Goal: Task Accomplishment & Management: Manage account settings

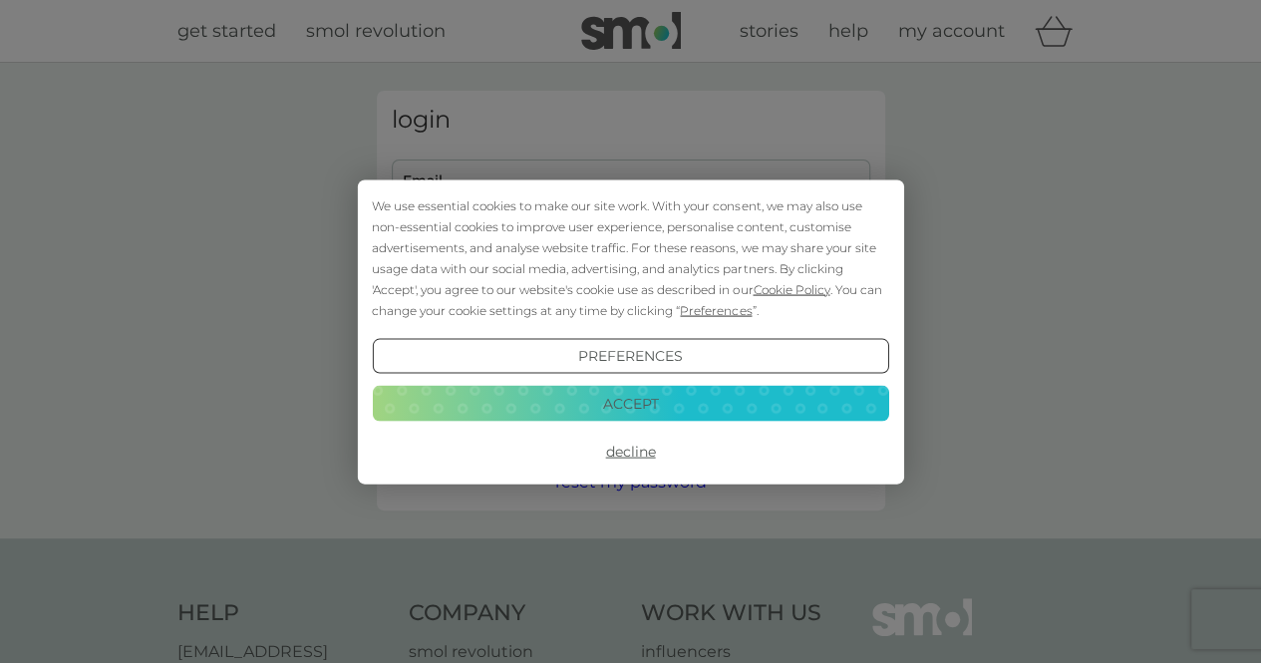
click at [685, 412] on button "Accept" at bounding box center [630, 404] width 516 height 36
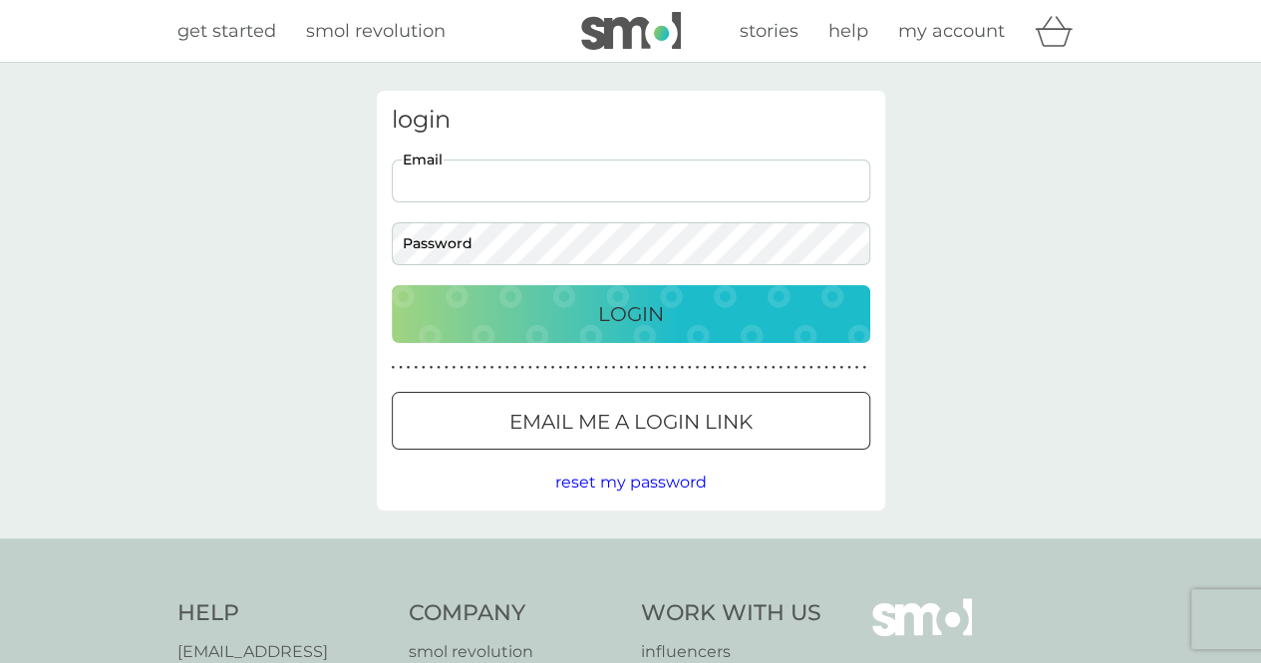
click at [702, 184] on input "Email" at bounding box center [631, 180] width 478 height 43
type input "[EMAIL_ADDRESS][DOMAIN_NAME]"
click at [705, 442] on button "Email me a login link" at bounding box center [631, 421] width 478 height 58
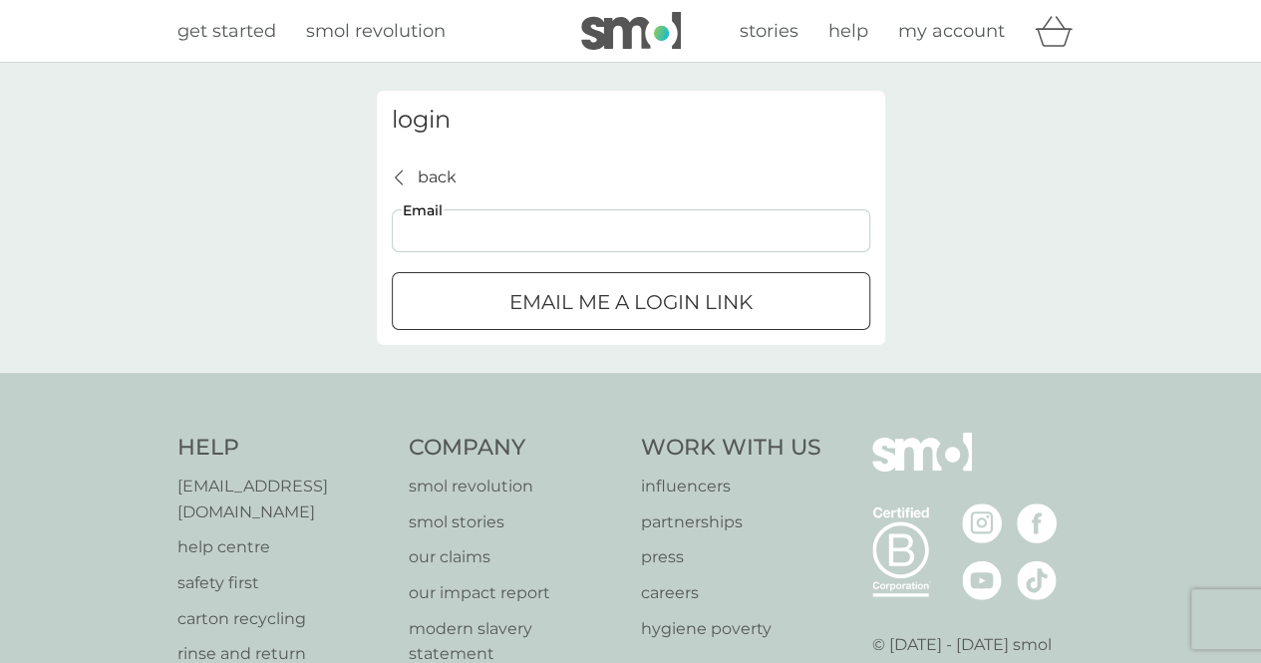
click at [658, 236] on input "Email" at bounding box center [631, 230] width 478 height 43
type input "[EMAIL_ADDRESS][DOMAIN_NAME]"
click at [633, 311] on div "submit" at bounding box center [631, 302] width 72 height 21
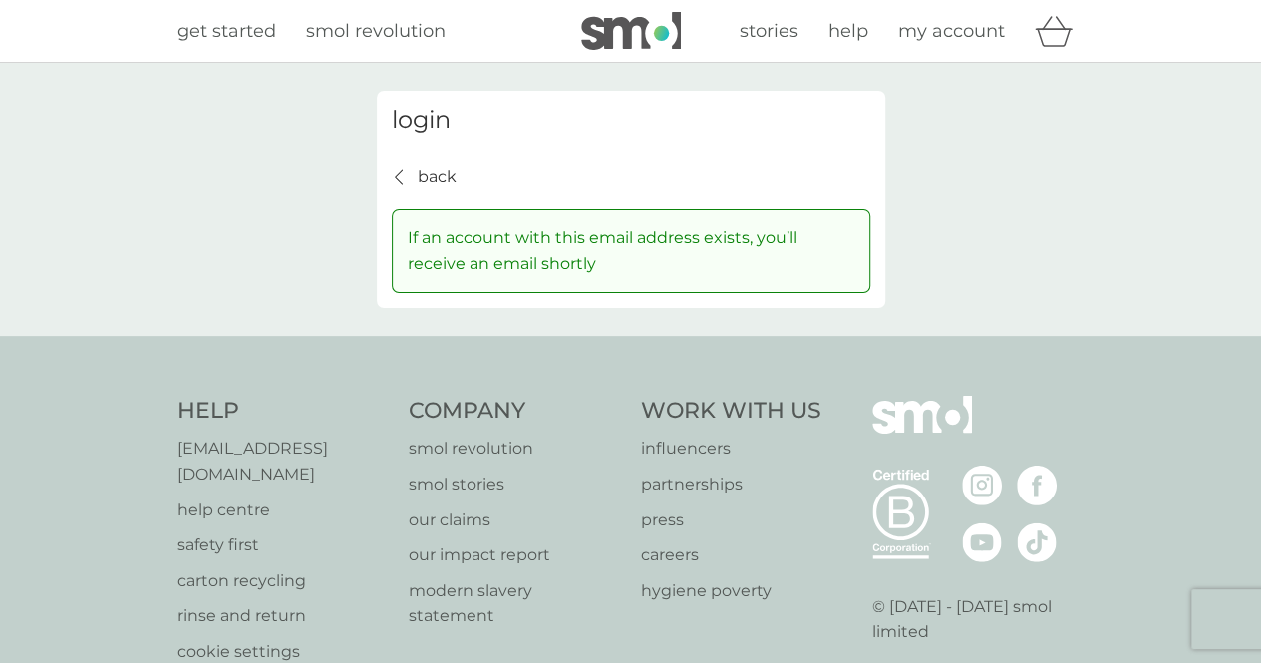
click at [435, 174] on p "back" at bounding box center [437, 177] width 39 height 26
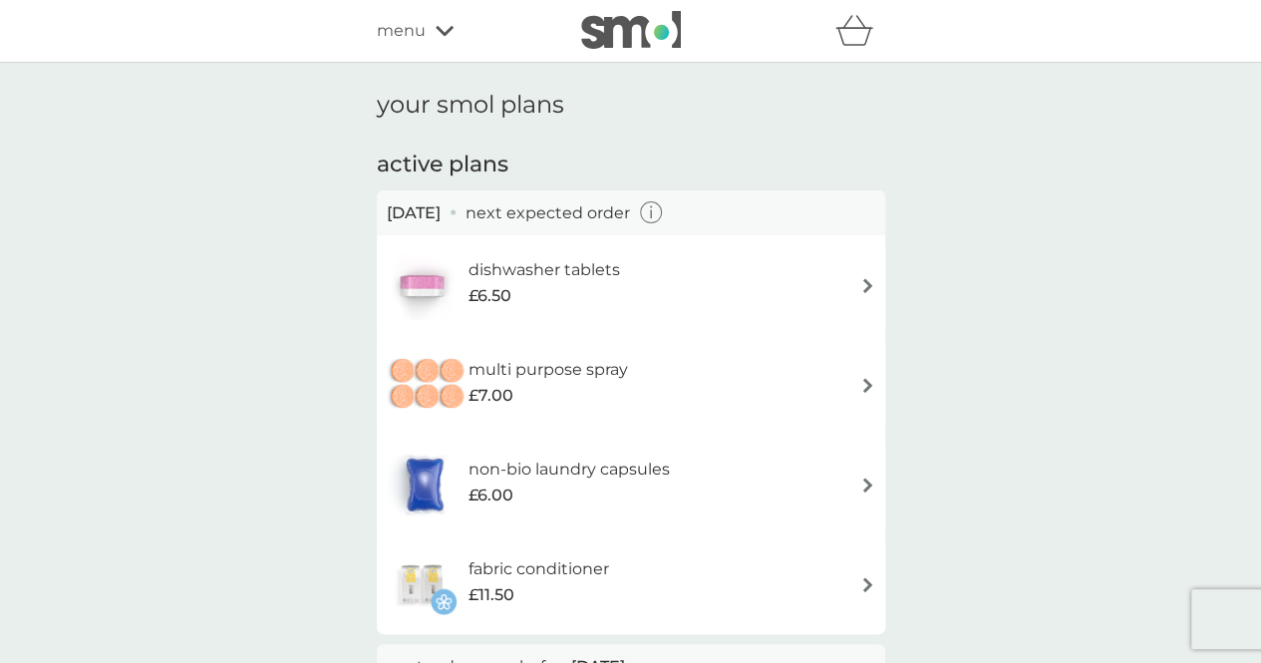
click at [663, 222] on icon "button" at bounding box center [651, 212] width 23 height 23
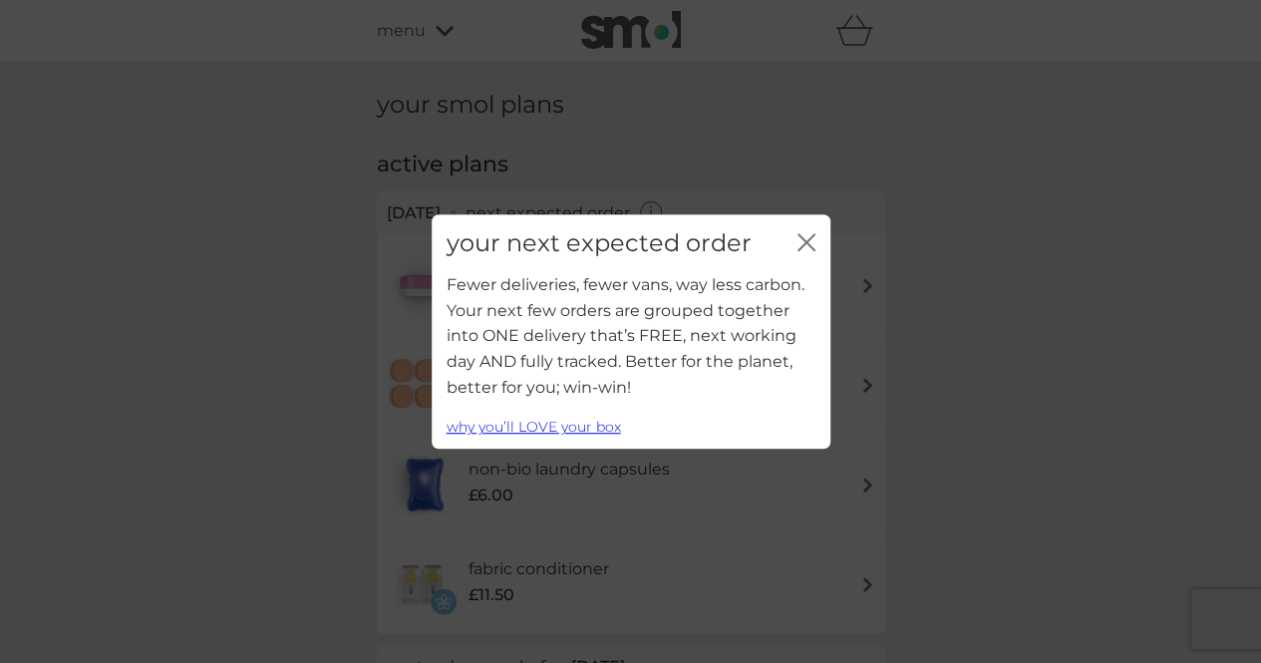
click at [801, 248] on icon "close" at bounding box center [806, 242] width 18 height 18
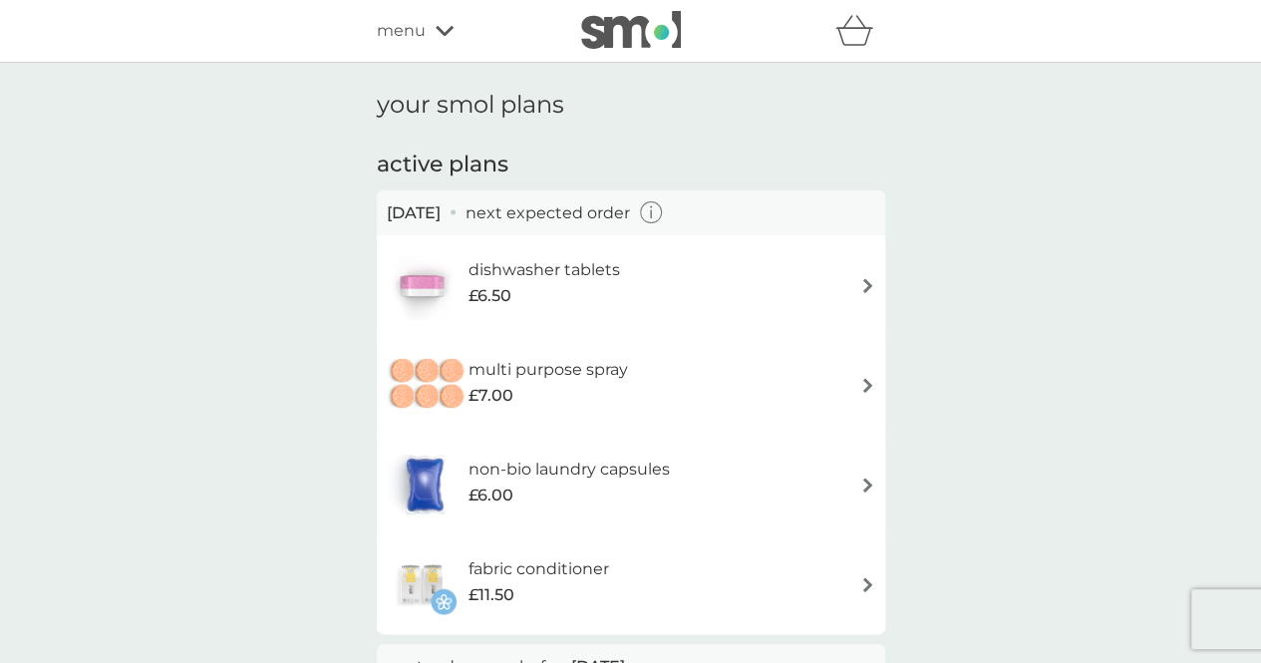
click at [783, 280] on div "dishwasher tablets £6.50" at bounding box center [631, 285] width 488 height 70
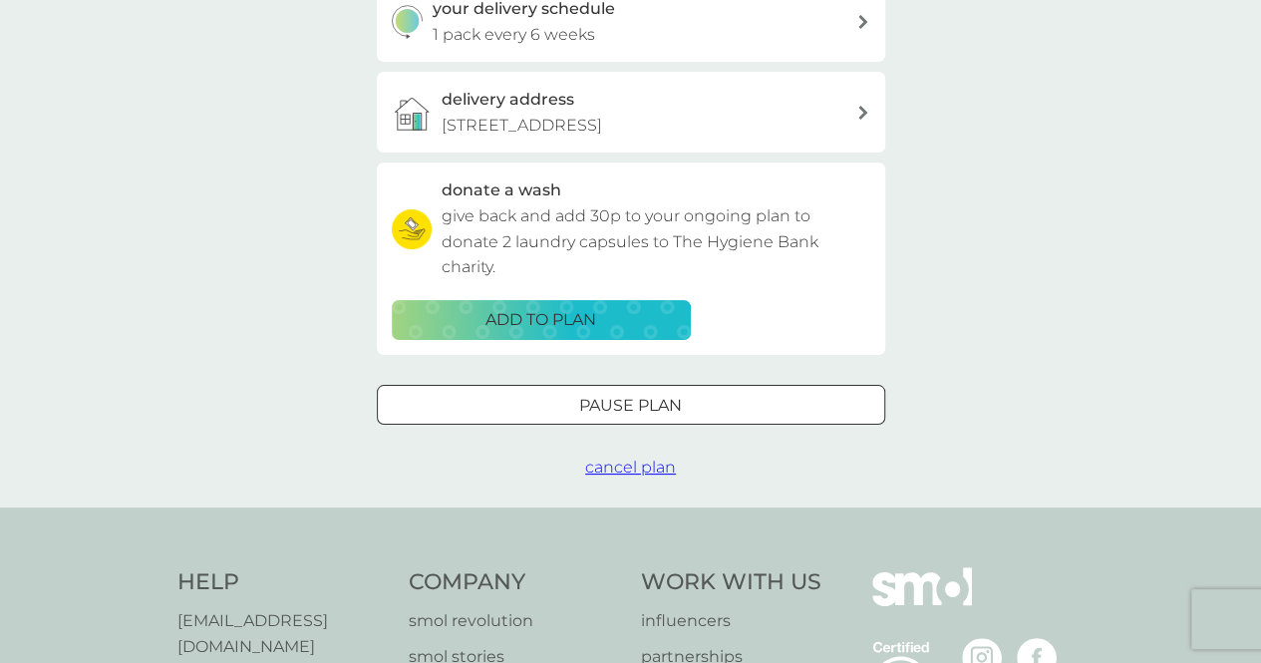
scroll to position [507, 0]
click at [619, 411] on div at bounding box center [631, 404] width 72 height 21
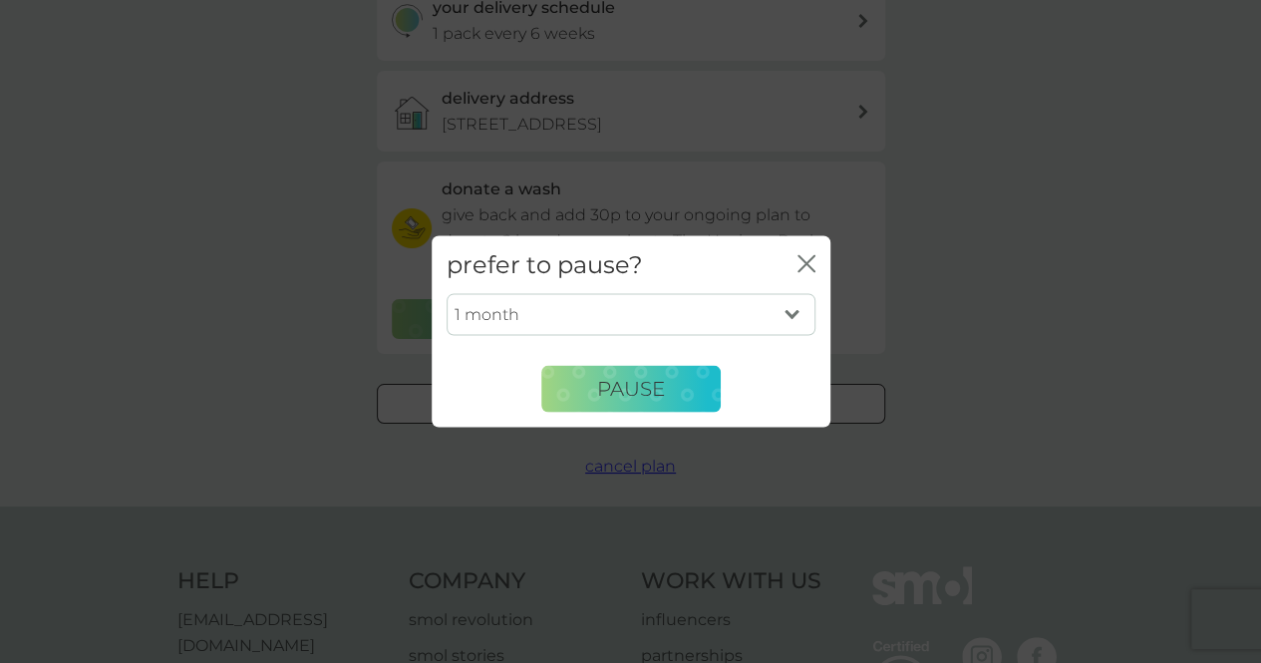
click at [633, 316] on select "1 month 2 months 3 months 4 months 5 months 6 months" at bounding box center [631, 315] width 369 height 42
click at [923, 359] on div "prefer to pause? close 1 month 2 months 3 months 4 months 5 months 6 months Pau…" at bounding box center [630, 331] width 1261 height 663
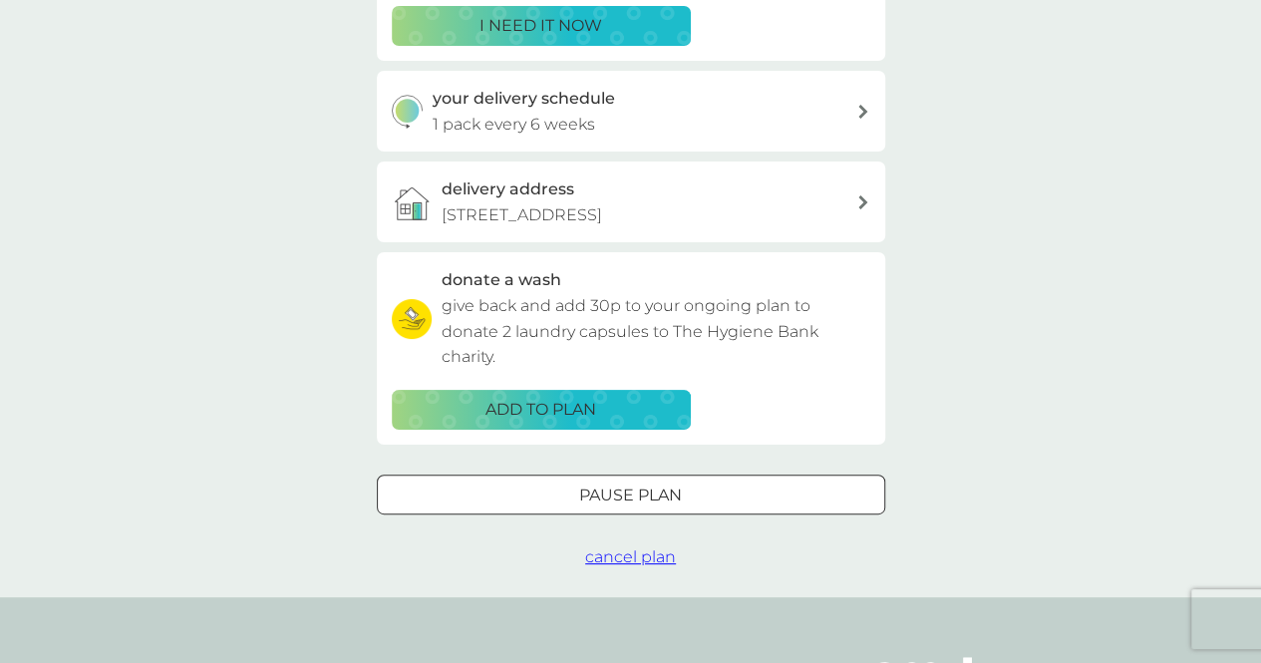
scroll to position [416, 0]
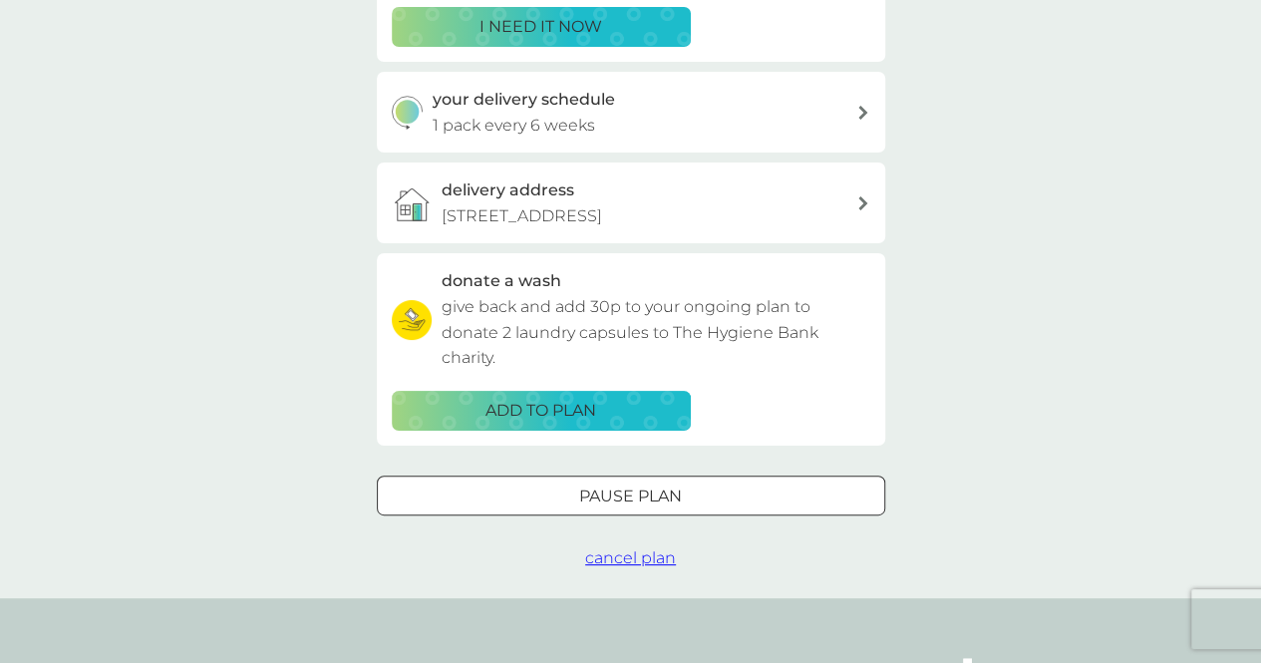
click at [641, 545] on button "cancel plan" at bounding box center [630, 558] width 91 height 26
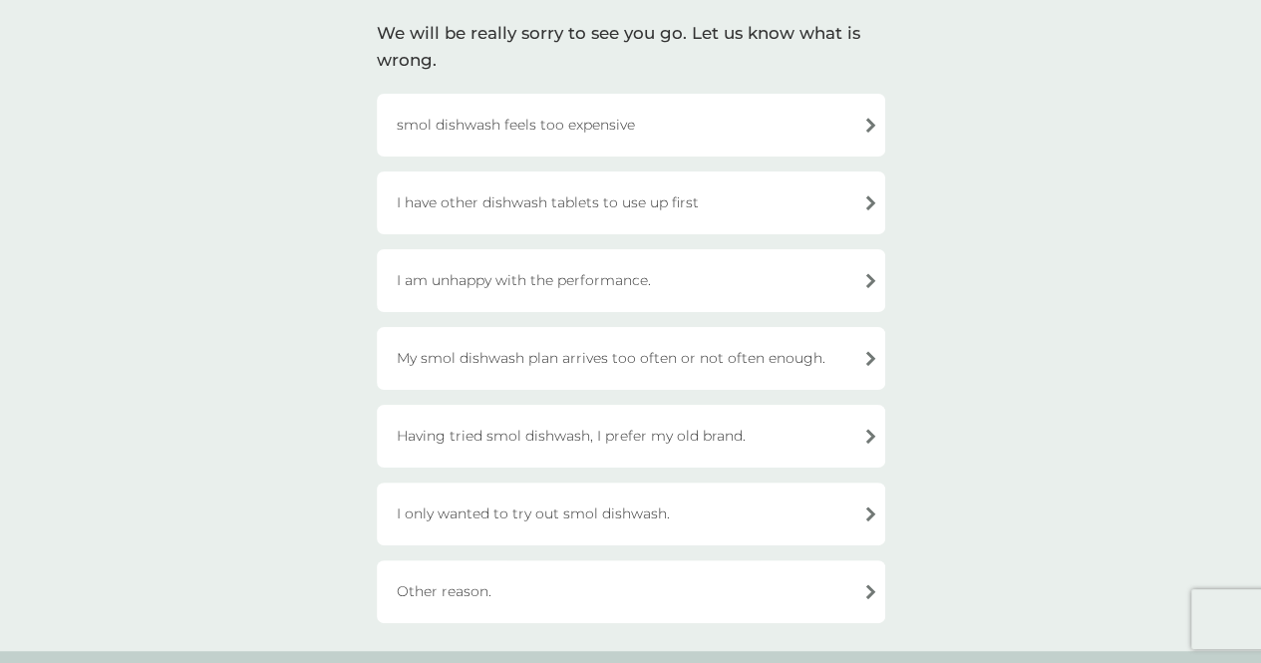
scroll to position [158, 0]
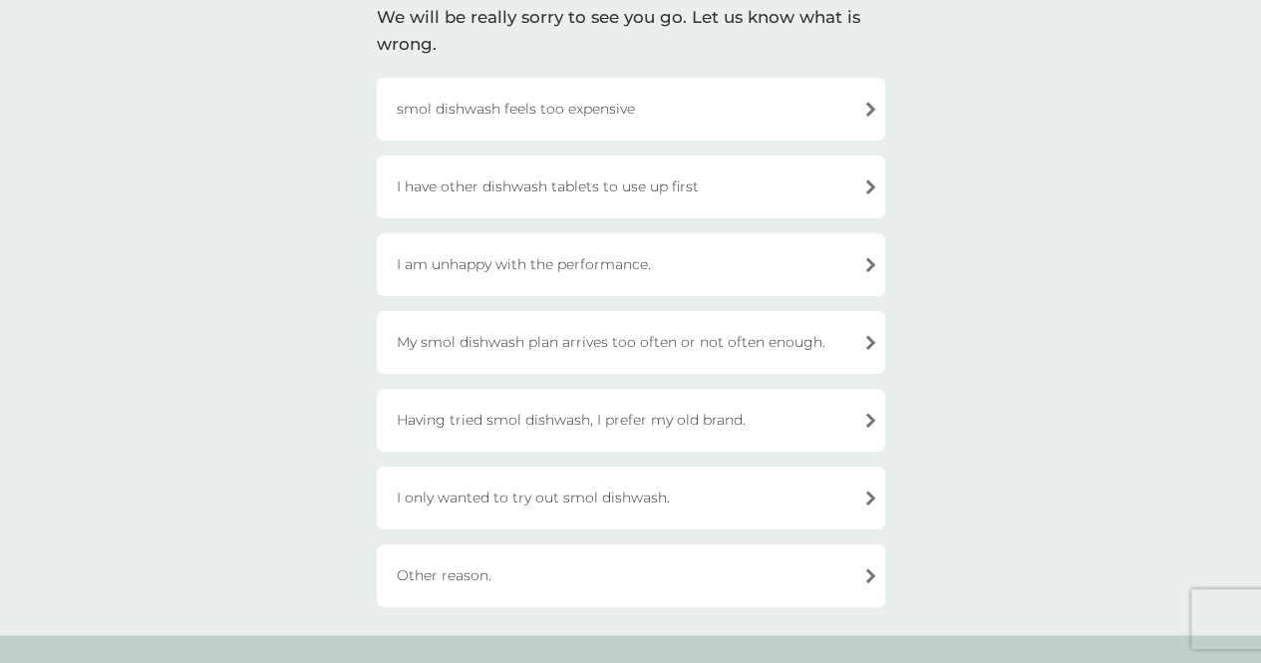
click at [724, 200] on div "I have other dishwash tablets to use up first" at bounding box center [631, 186] width 508 height 63
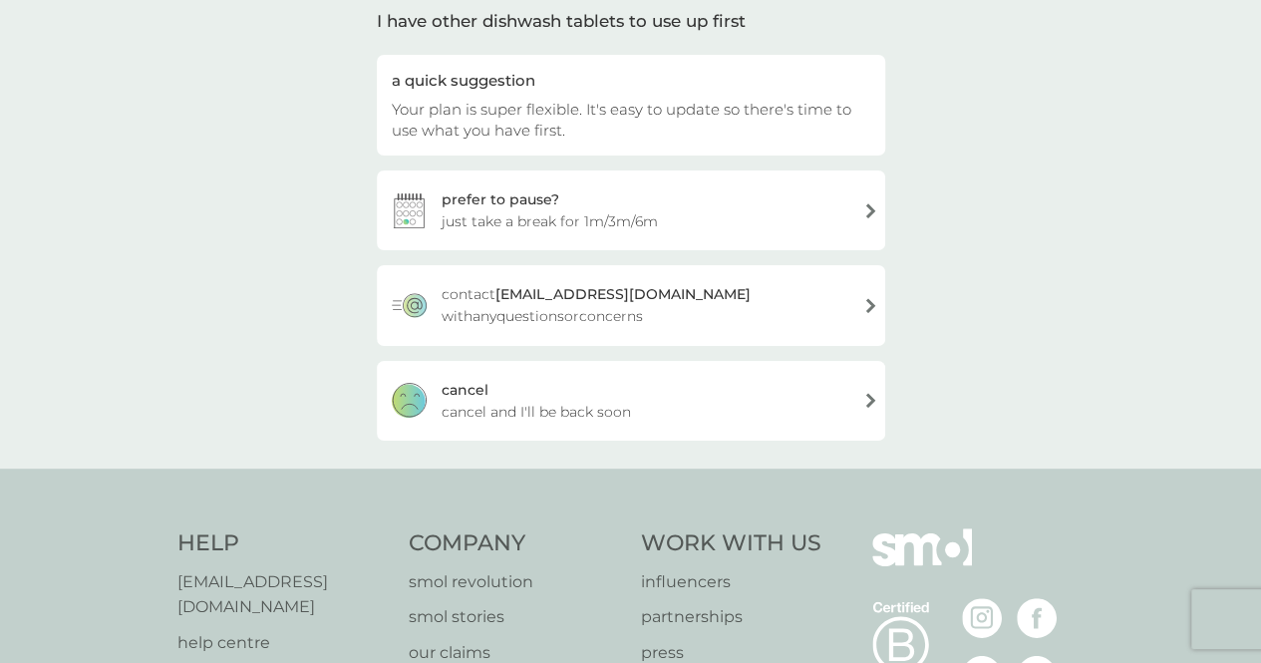
click at [616, 416] on span "cancel and I'll be back soon" at bounding box center [536, 412] width 189 height 22
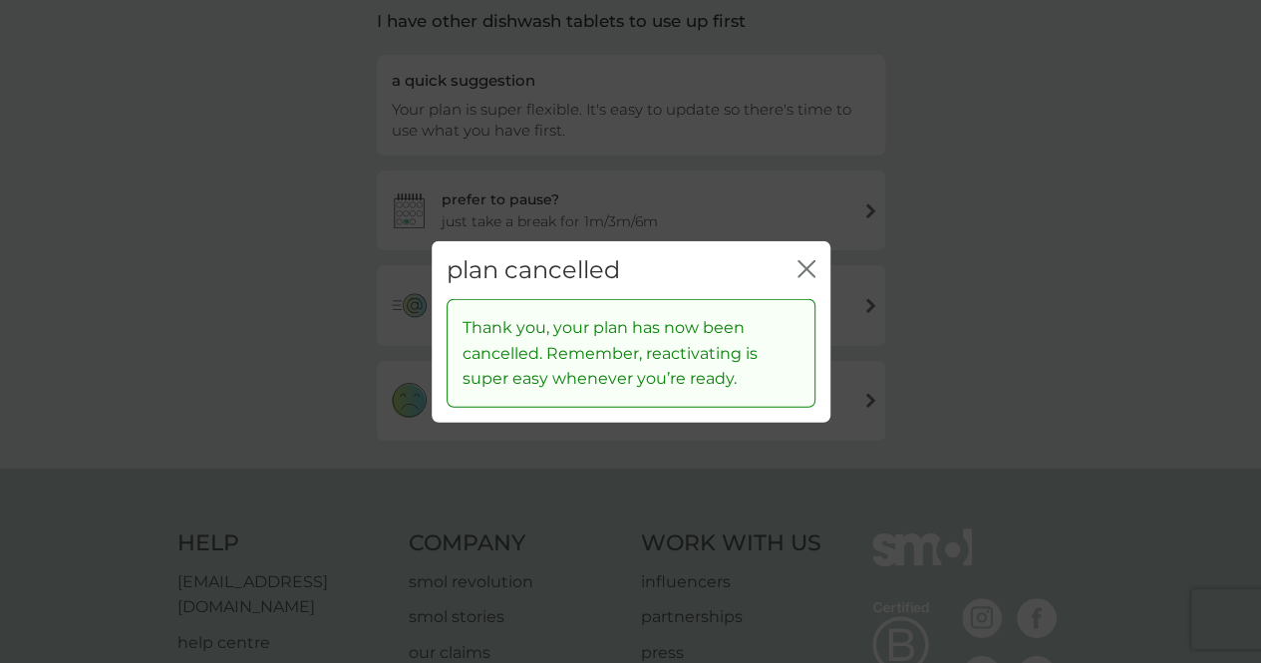
click at [797, 262] on icon "close" at bounding box center [806, 268] width 18 height 18
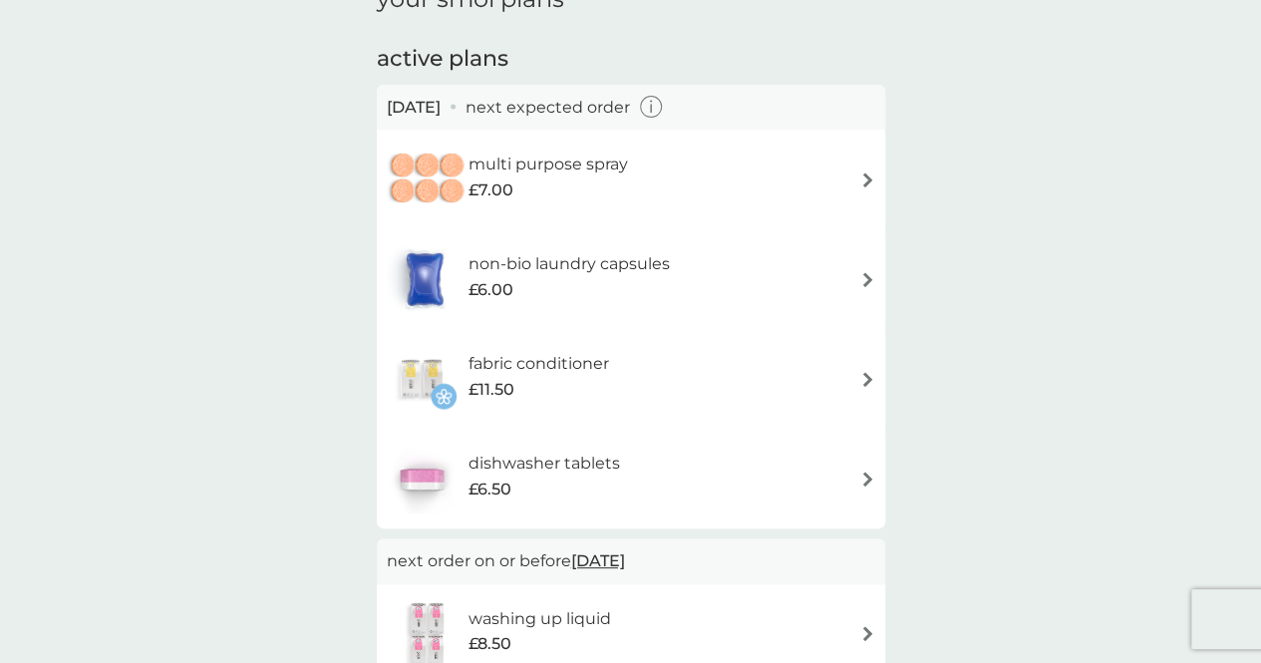
scroll to position [105, 0]
click at [720, 177] on div "multi purpose spray £7.00" at bounding box center [631, 181] width 488 height 70
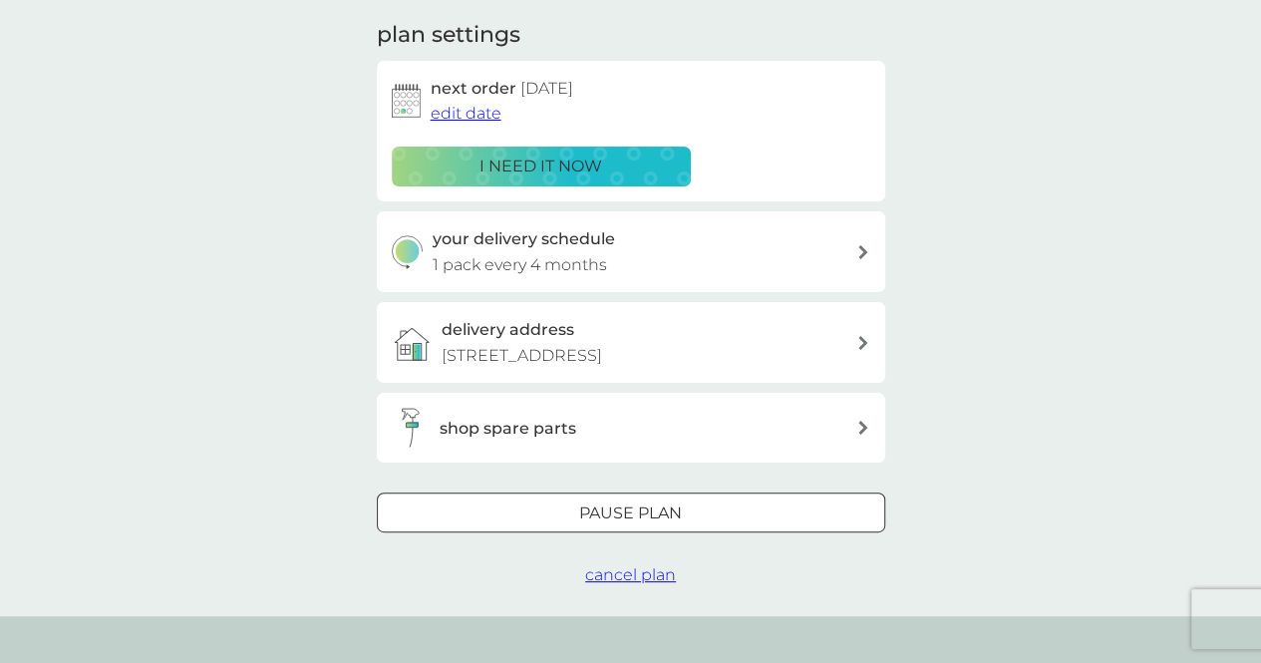
scroll to position [281, 0]
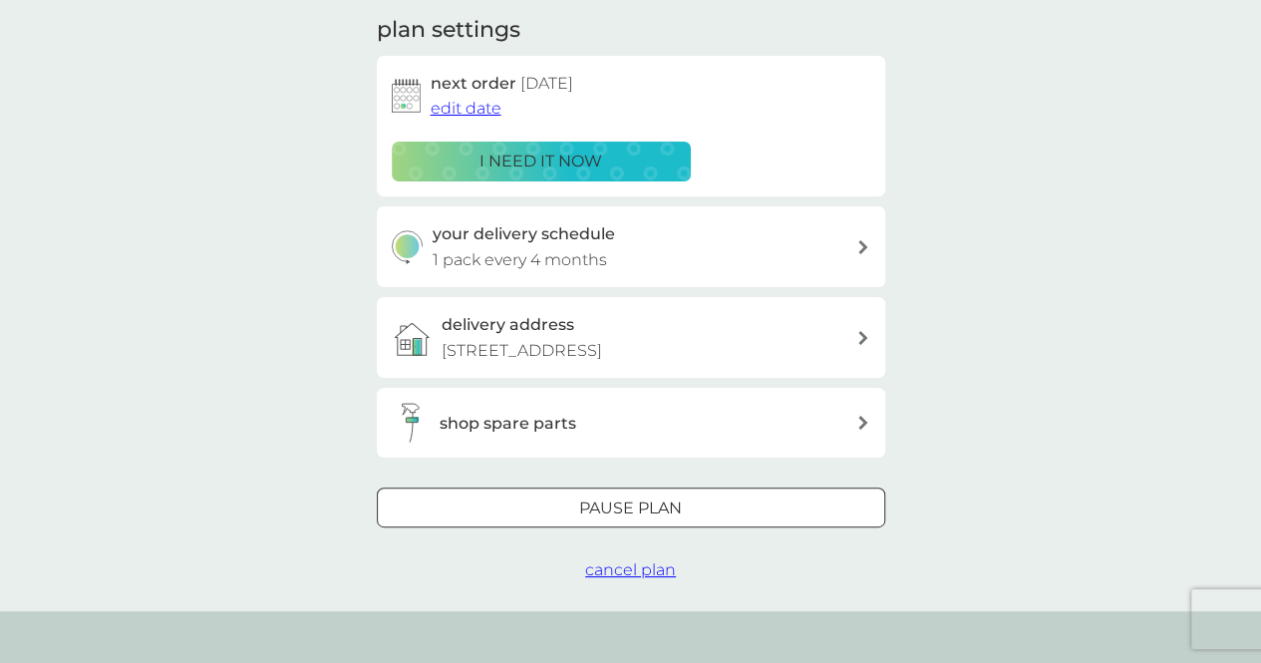
click at [627, 568] on span "cancel plan" at bounding box center [630, 569] width 91 height 19
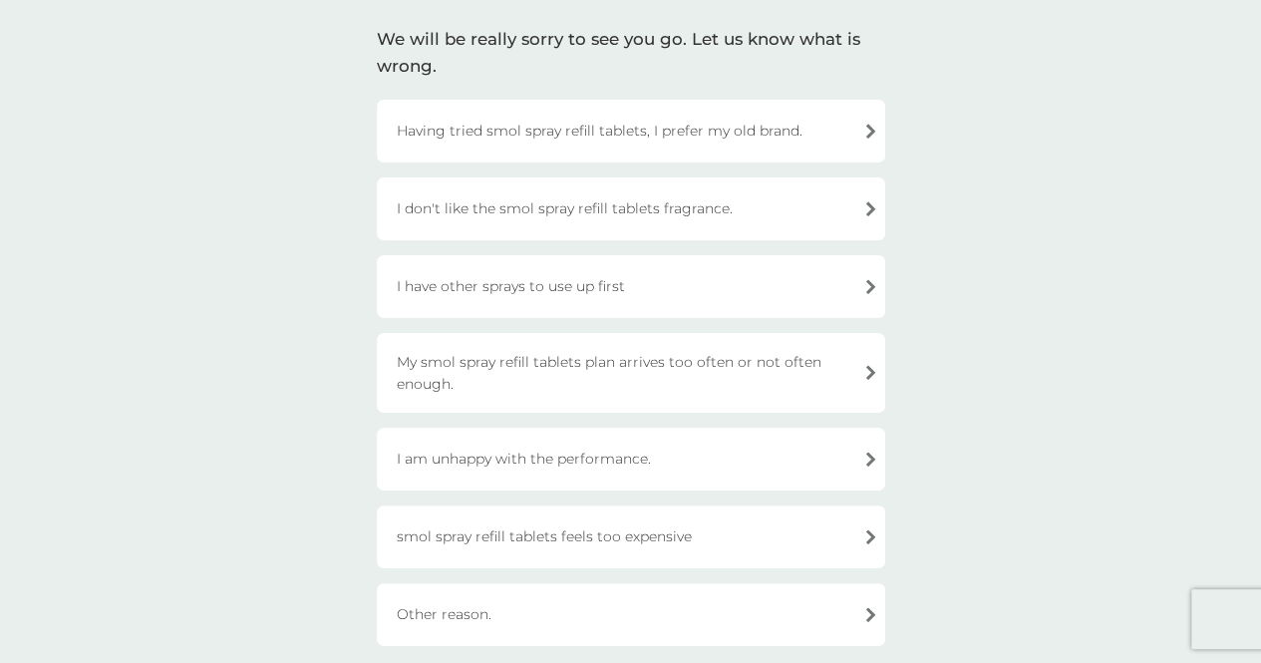
scroll to position [133, 0]
click at [554, 293] on div "I have other sprays to use up first" at bounding box center [631, 290] width 508 height 63
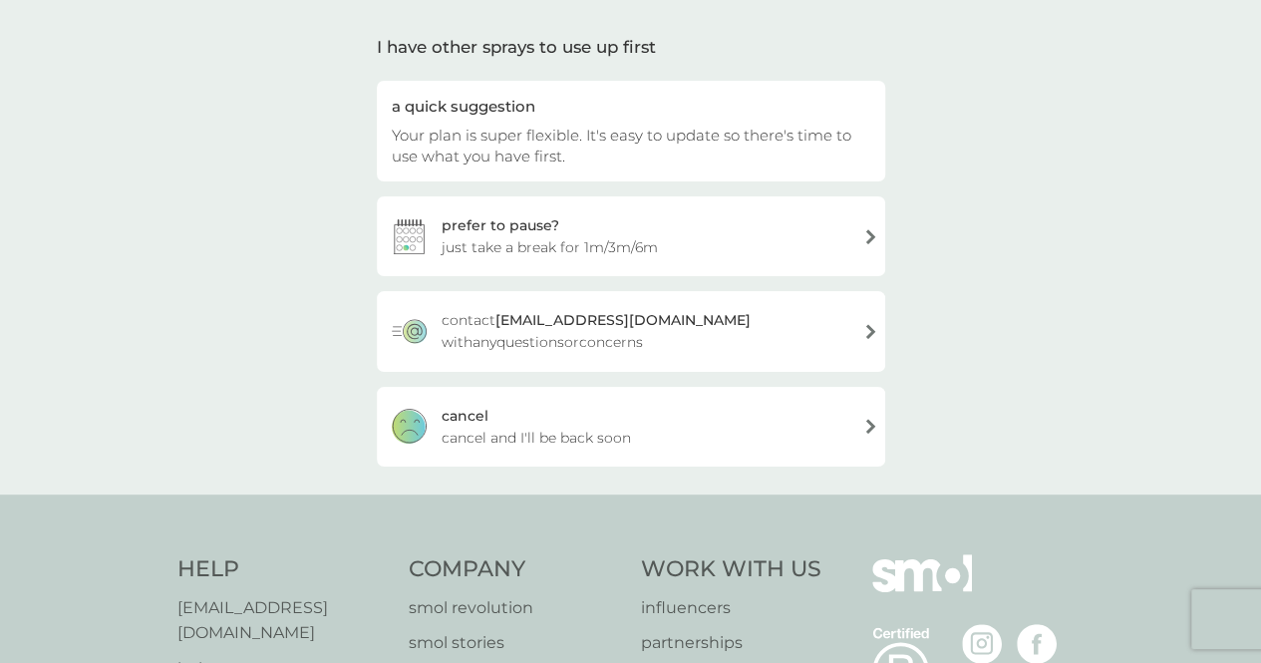
click at [540, 433] on span "cancel and I'll be back soon" at bounding box center [536, 438] width 189 height 22
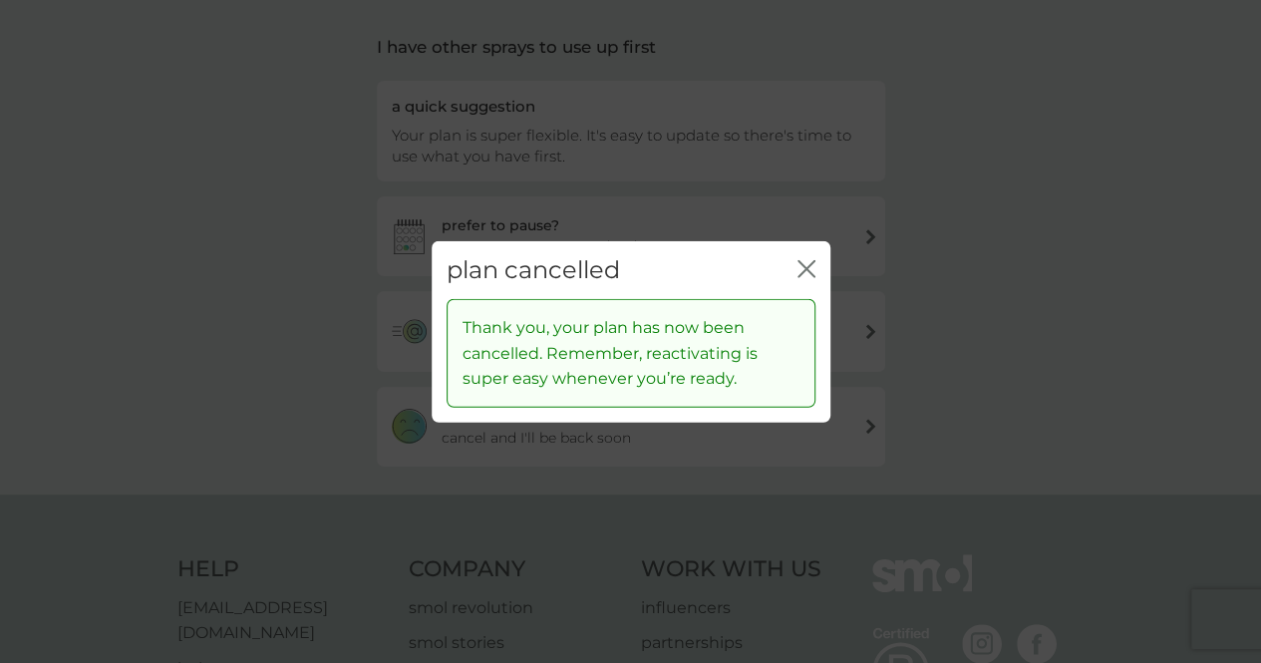
click at [804, 265] on icon "close" at bounding box center [806, 268] width 18 height 18
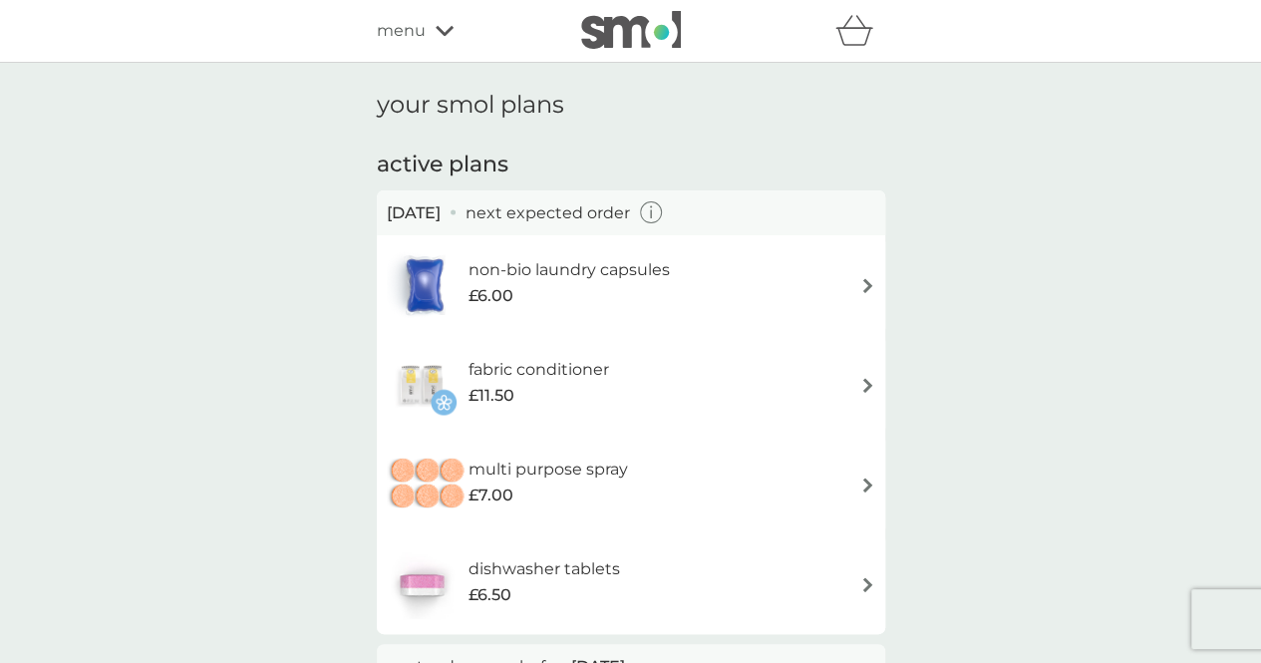
click at [703, 292] on div "non-bio laundry capsules £6.00" at bounding box center [631, 285] width 488 height 70
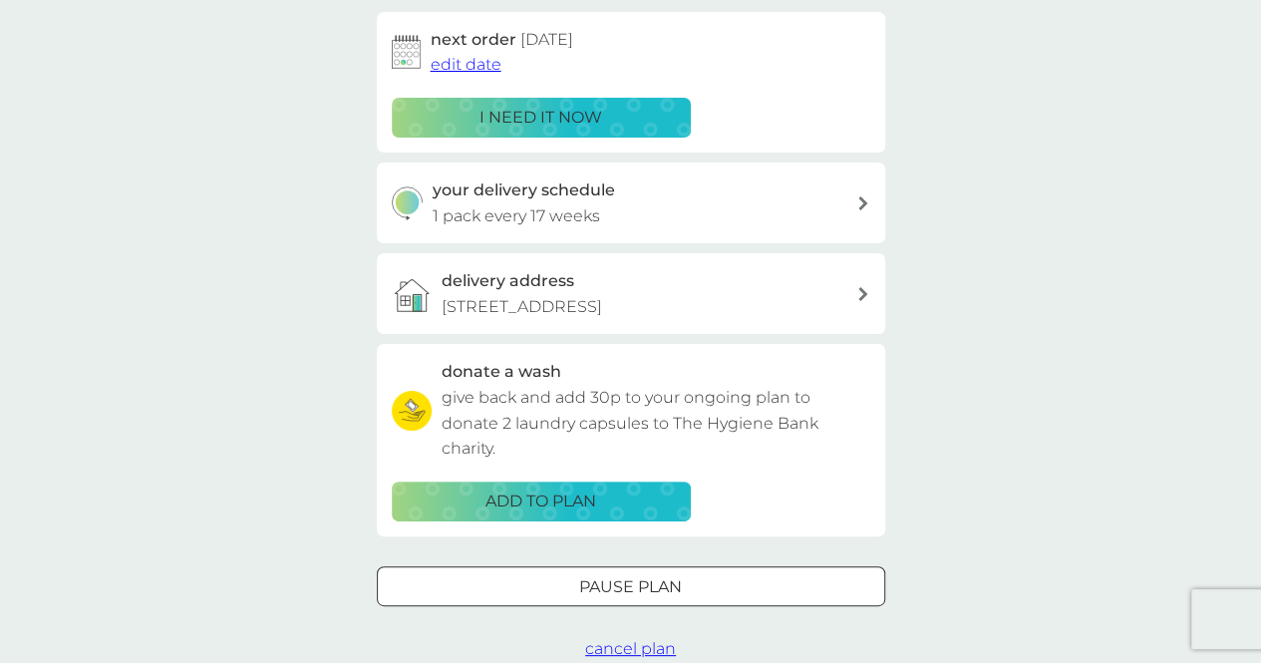
scroll to position [324, 0]
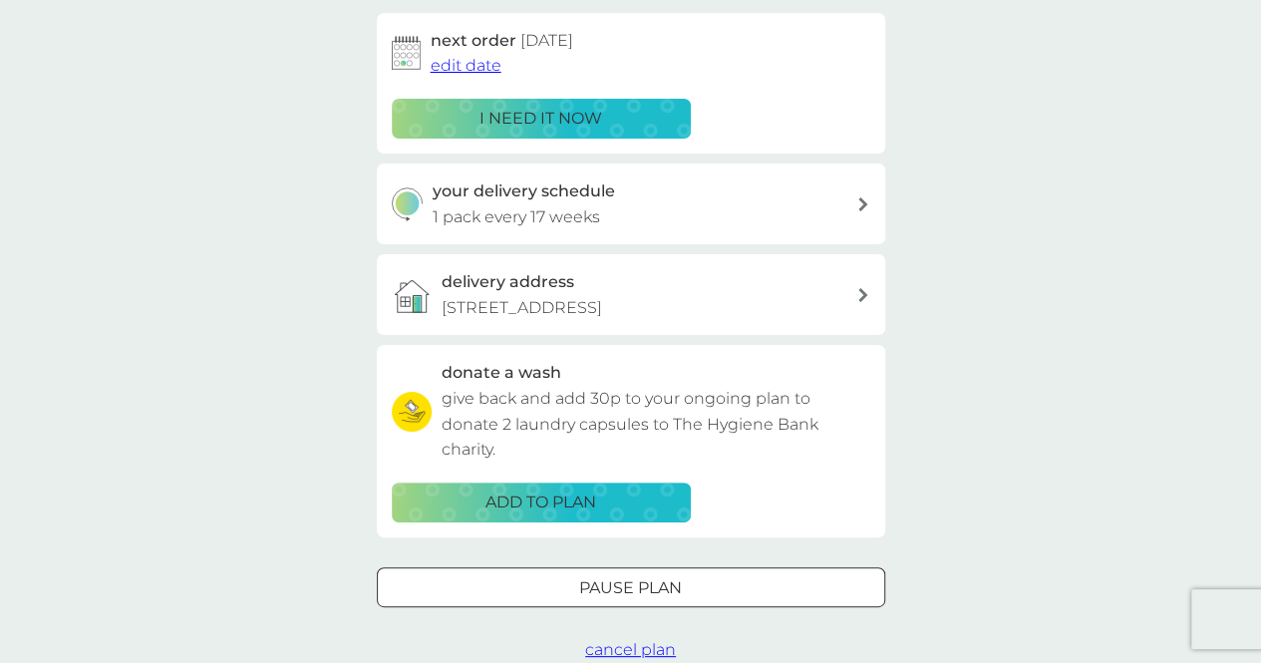
click at [605, 643] on span "cancel plan" at bounding box center [630, 649] width 91 height 19
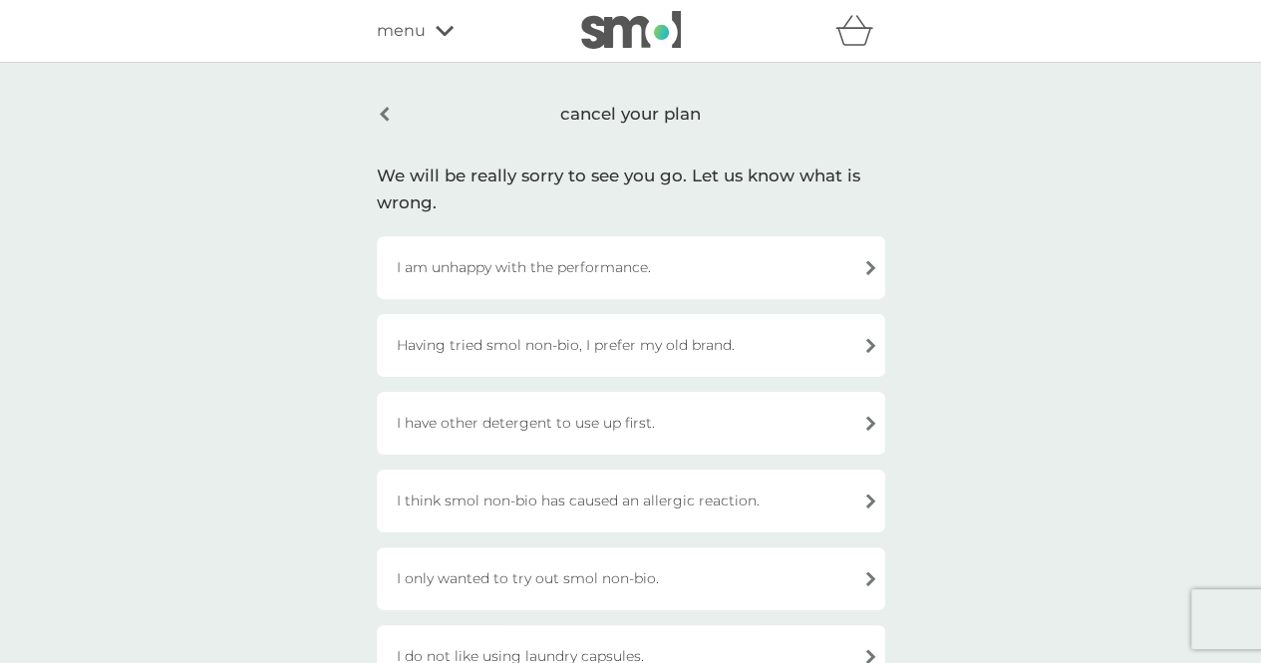
scroll to position [885, 0]
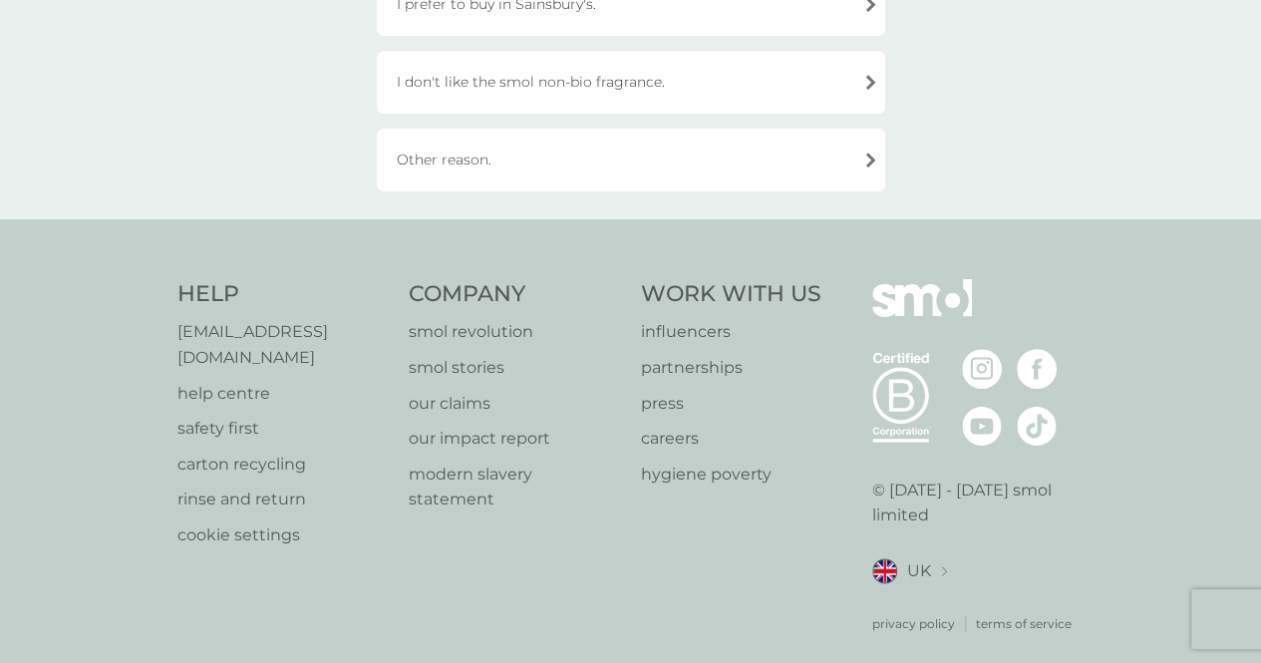
click at [588, 418] on div "smol revolution smol stories our claims our impact report modern slavery statem…" at bounding box center [515, 415] width 212 height 193
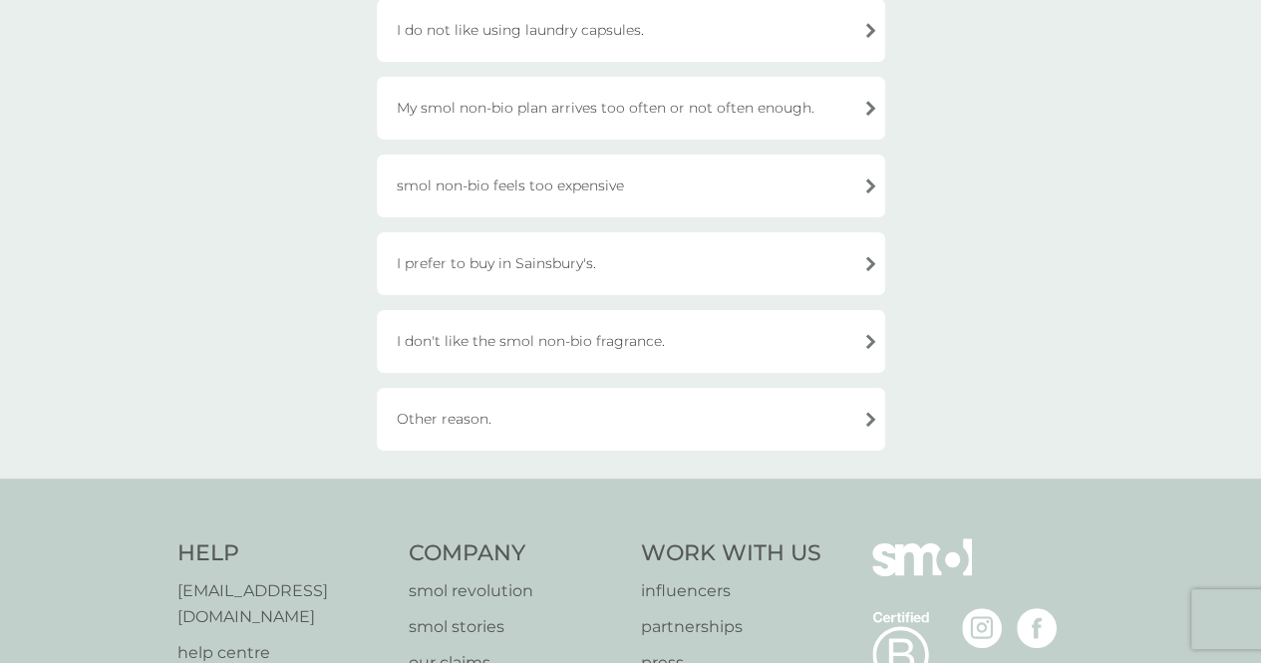
scroll to position [612, 0]
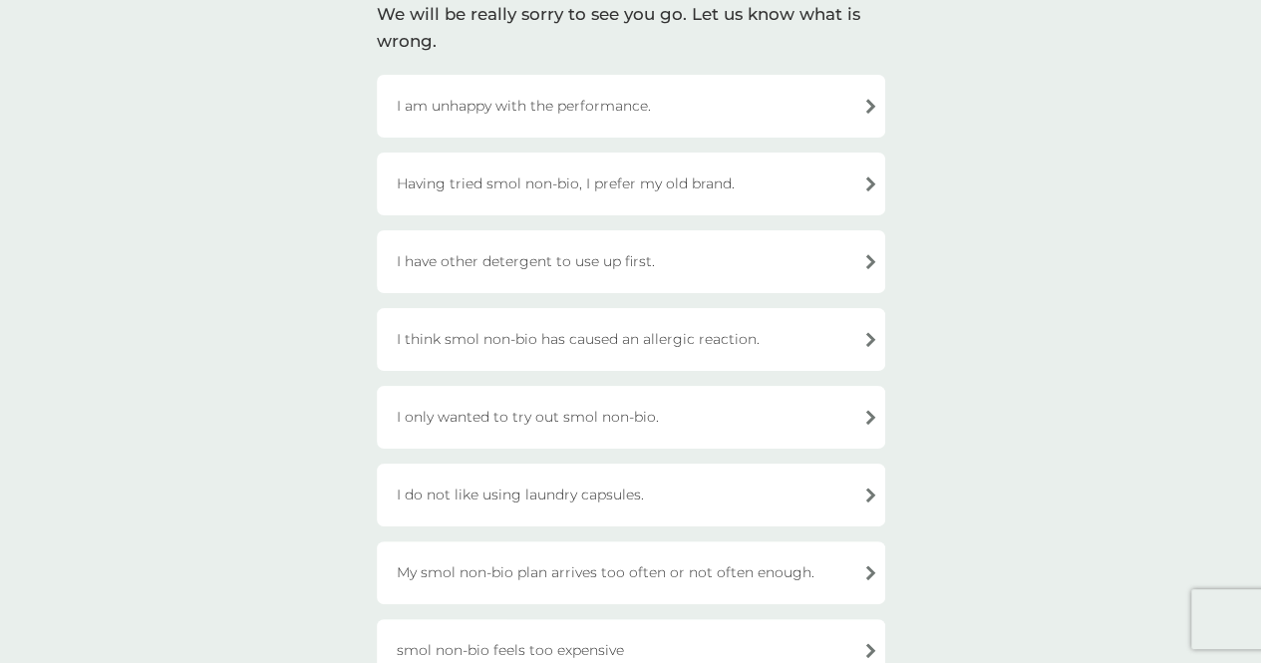
scroll to position [149, 0]
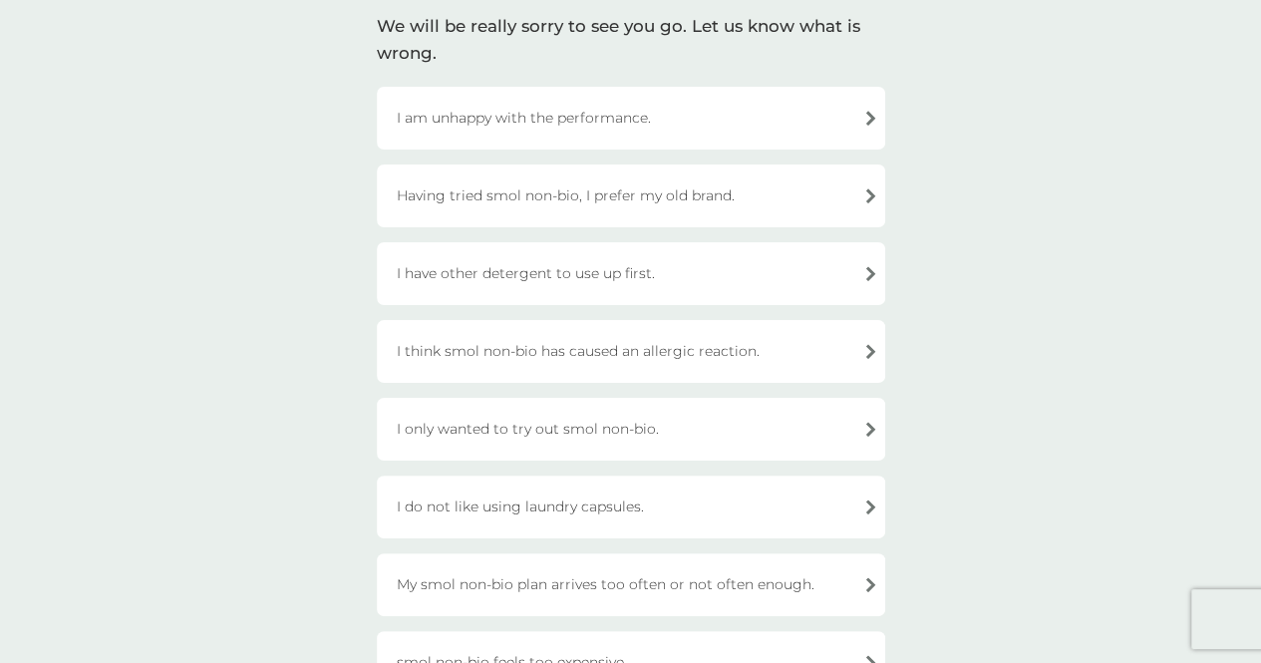
click at [643, 268] on div "I have other detergent to use up first." at bounding box center [631, 273] width 508 height 63
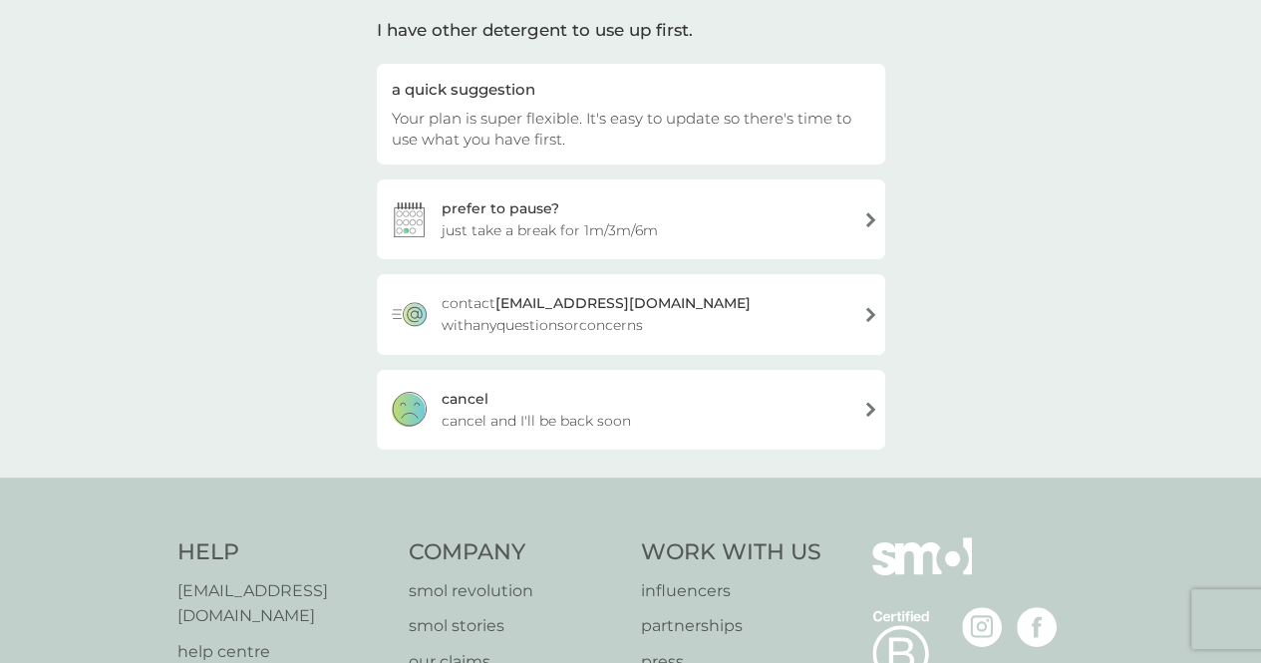
click at [592, 406] on div "cancel cancel and I'll be back soon" at bounding box center [631, 410] width 508 height 80
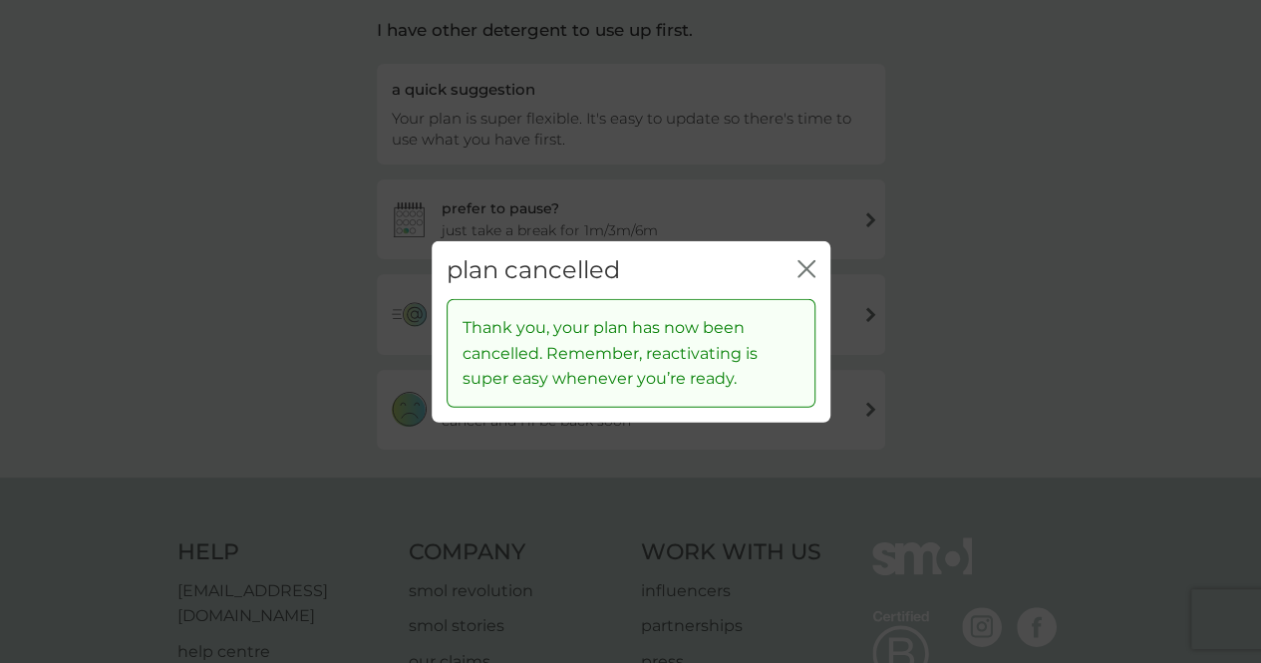
click at [809, 272] on icon "close" at bounding box center [810, 268] width 8 height 16
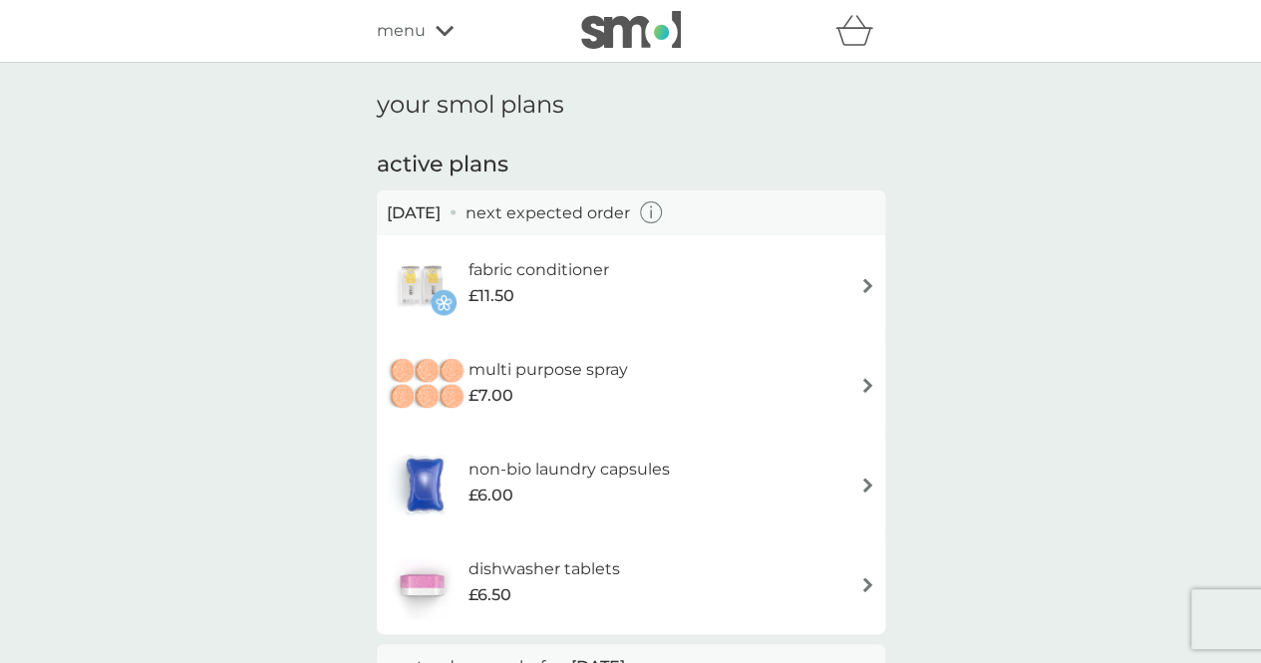
scroll to position [132, 0]
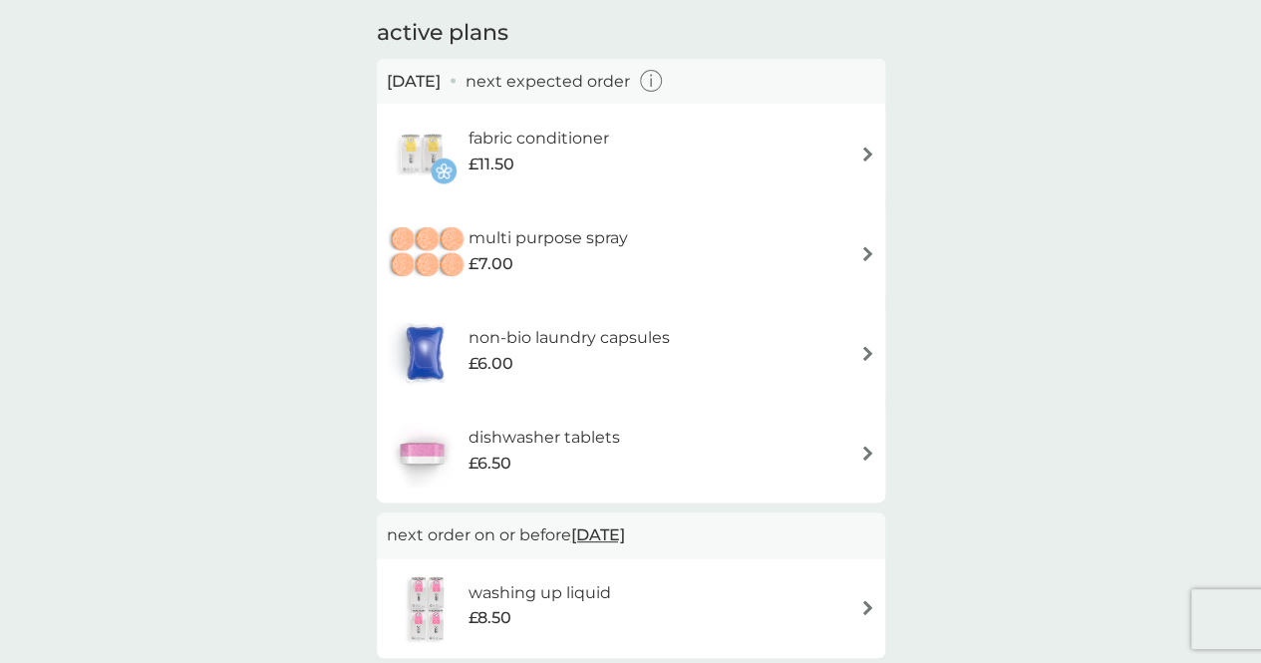
click at [612, 156] on div "fabric conditioner £11.50" at bounding box center [547, 154] width 160 height 56
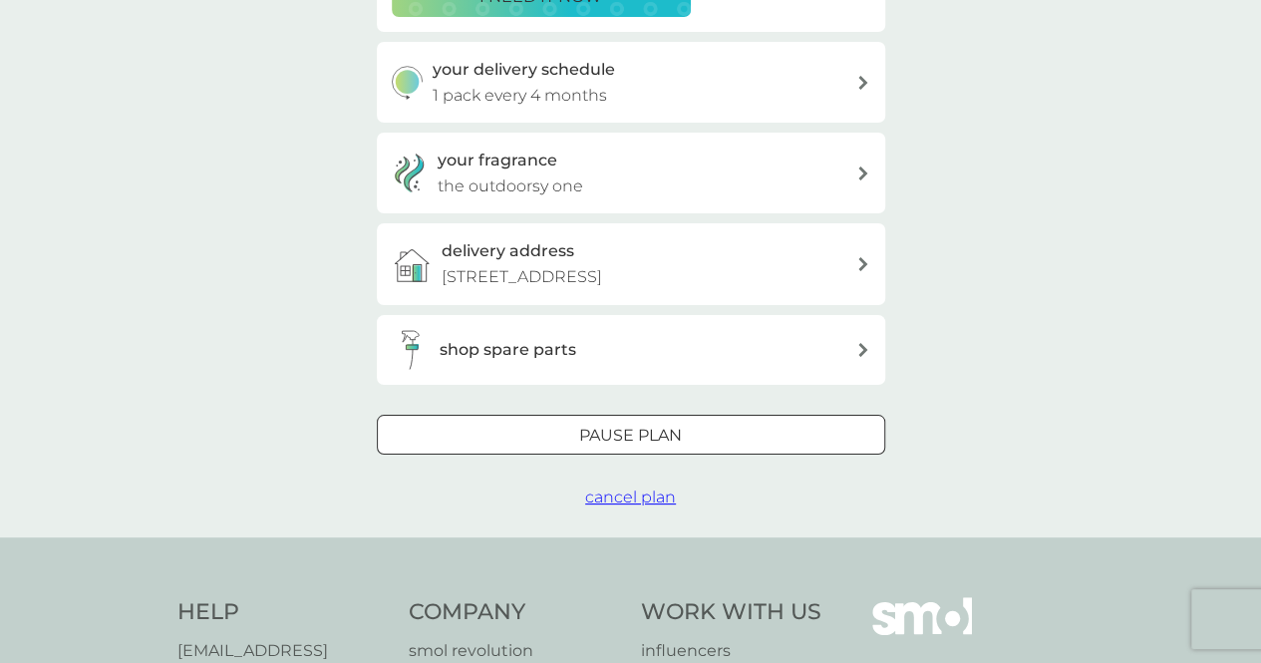
scroll to position [393, 0]
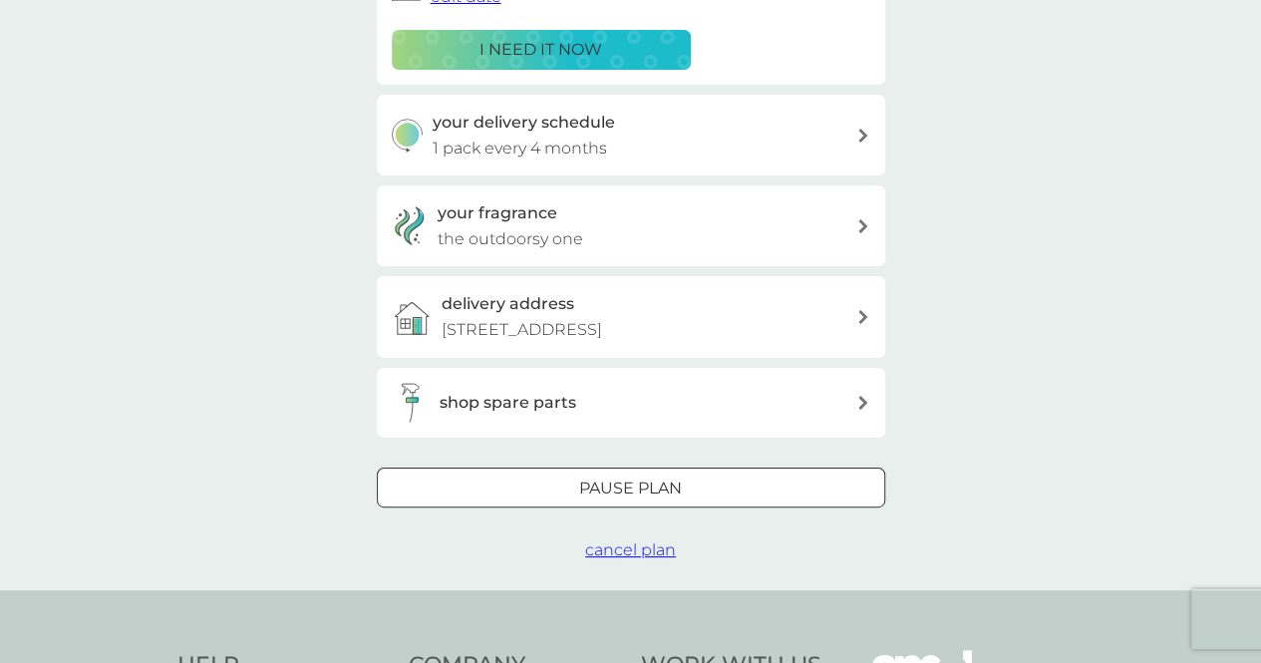
click at [629, 555] on span "cancel plan" at bounding box center [630, 549] width 91 height 19
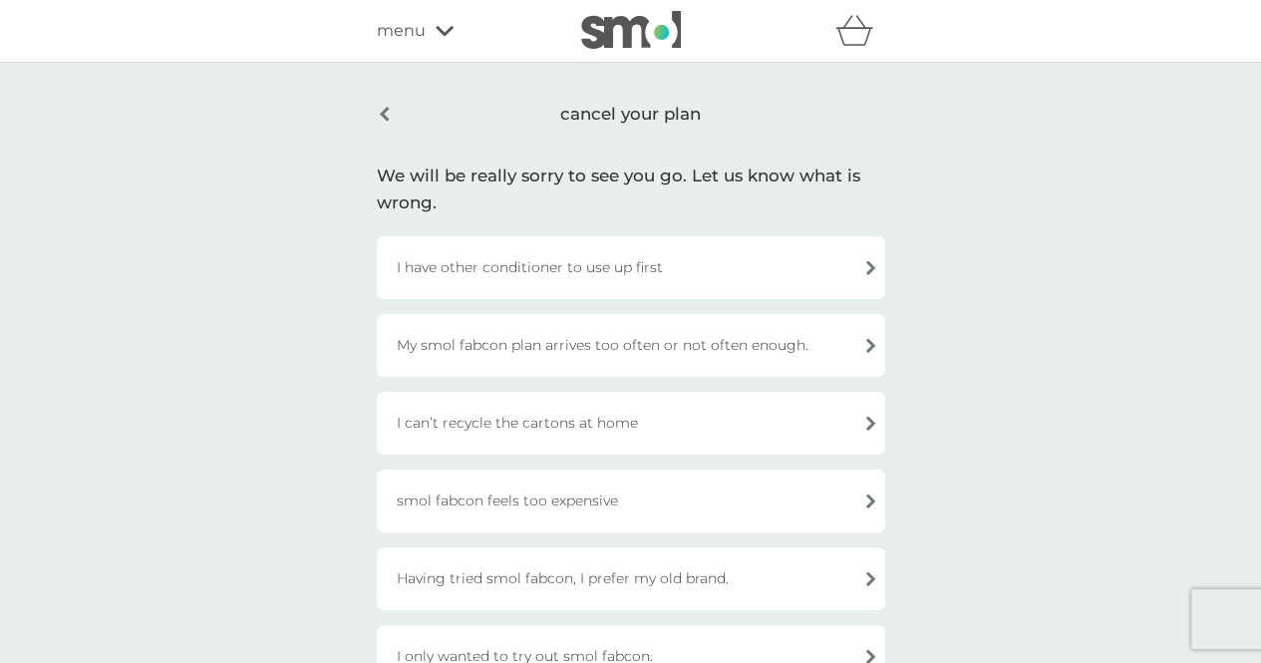
click at [638, 266] on div "I have other conditioner to use up first" at bounding box center [631, 267] width 508 height 63
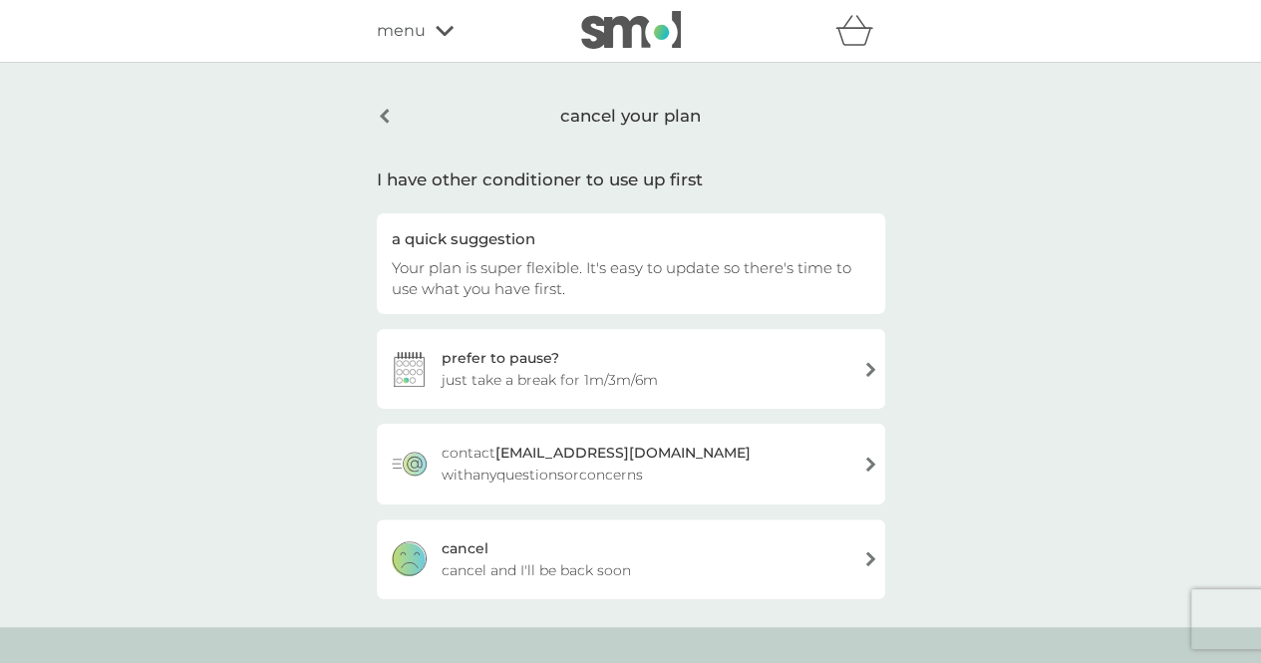
click at [586, 551] on div "cancel cancel and I'll be back soon" at bounding box center [631, 559] width 508 height 80
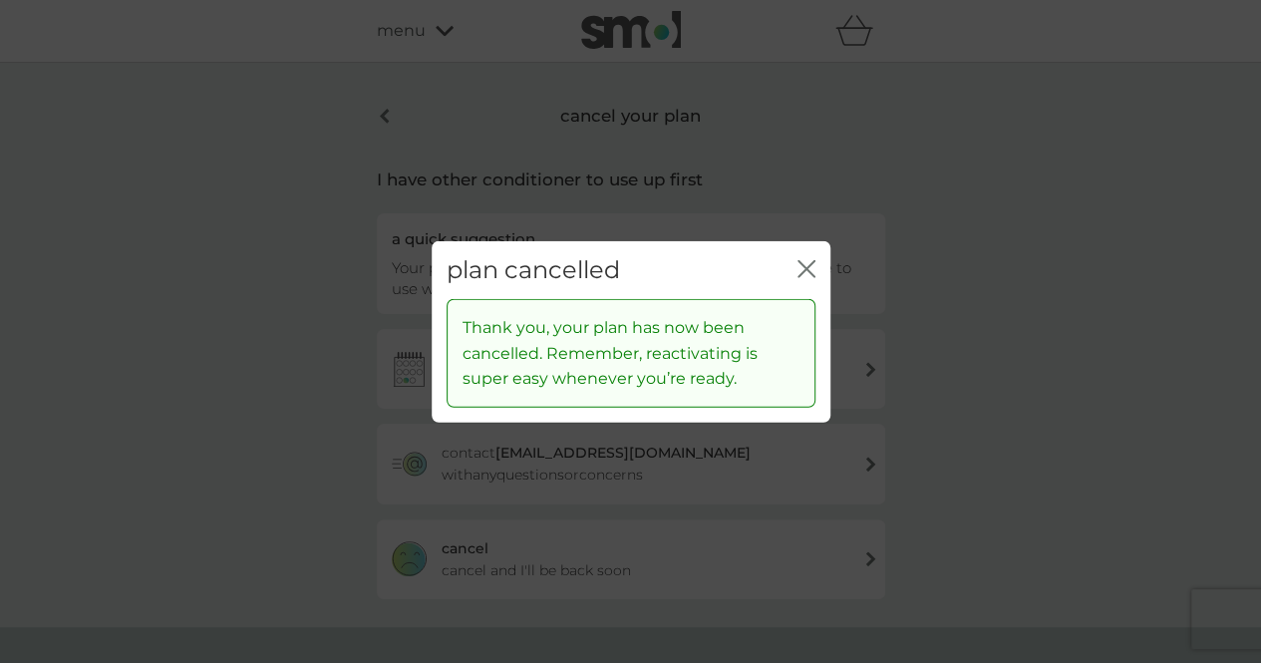
drag, startPoint x: 819, startPoint y: 271, endPoint x: 805, endPoint y: 268, distance: 14.3
click at [805, 268] on div "plan cancelled close" at bounding box center [631, 269] width 399 height 59
click at [806, 268] on icon "close" at bounding box center [810, 268] width 8 height 16
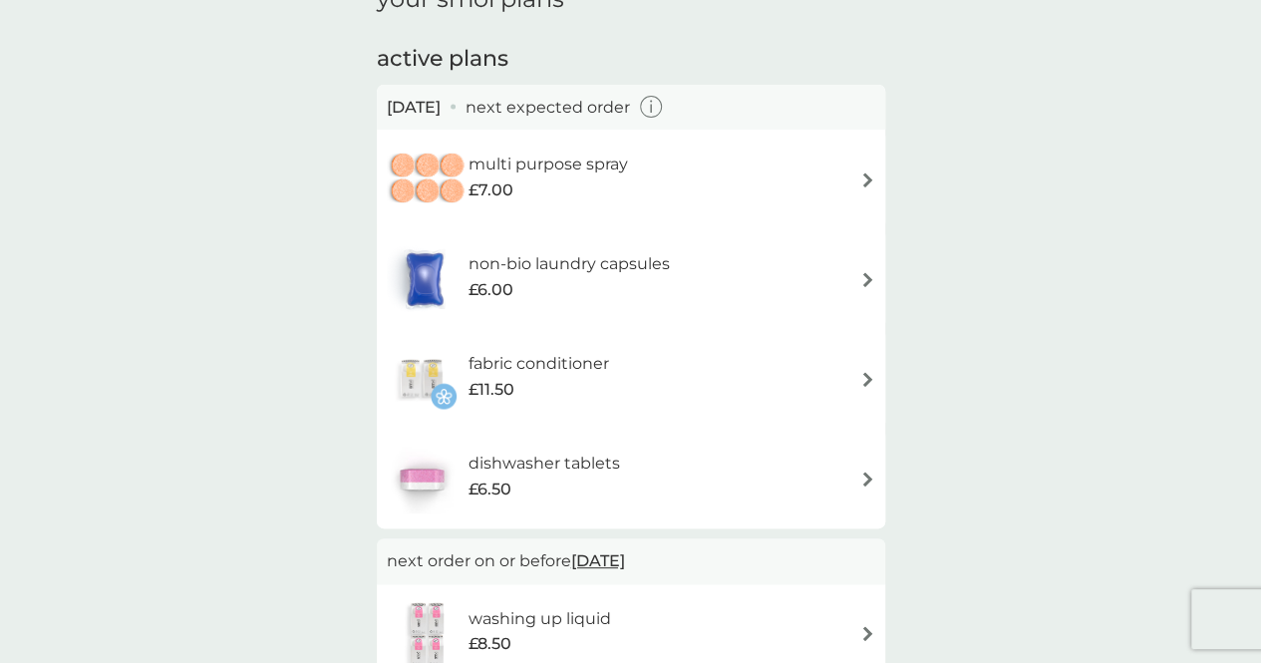
scroll to position [107, 0]
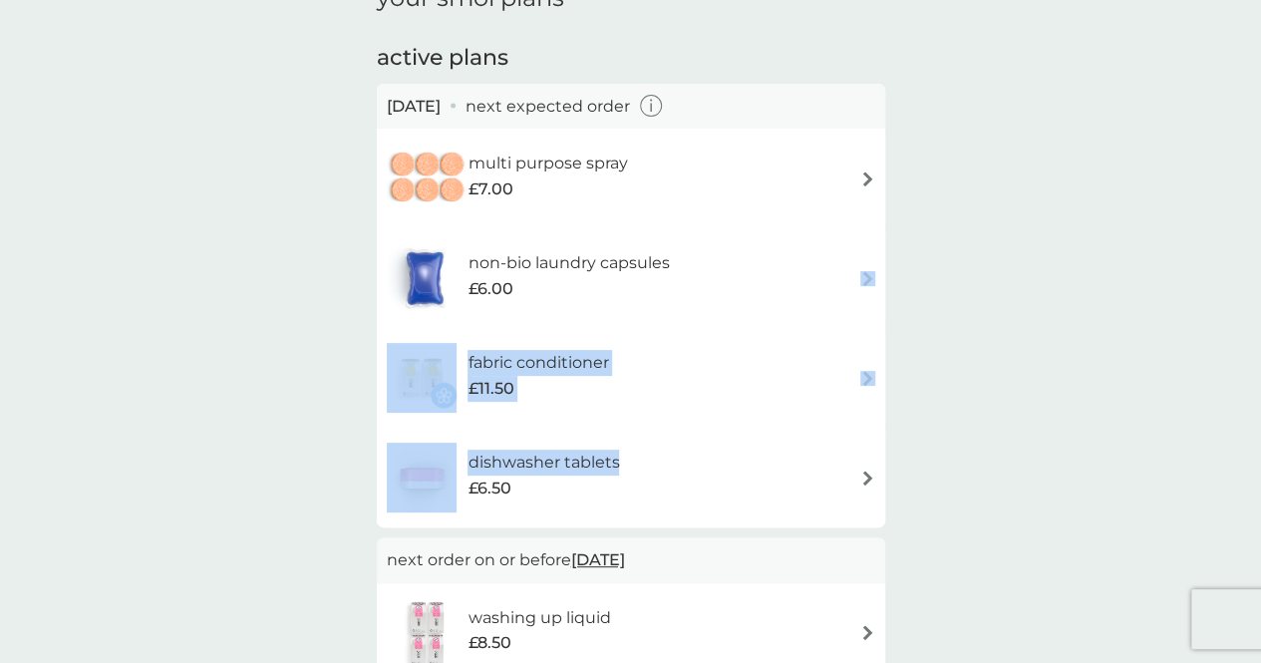
drag, startPoint x: 714, startPoint y: 318, endPoint x: 694, endPoint y: 473, distance: 156.8
click at [694, 473] on div "15 Nov 2025 next expected order multi purpose spray £7.00 non-bio laundry capsu…" at bounding box center [631, 306] width 508 height 445
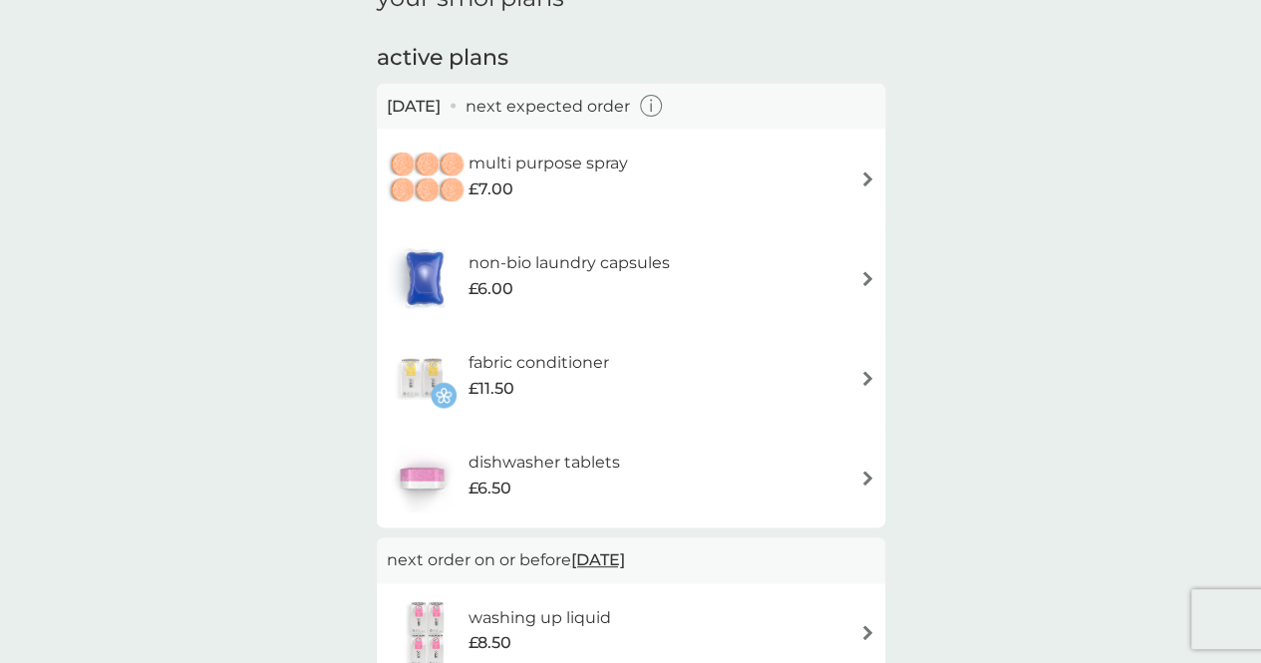
click at [765, 469] on div "dishwasher tablets £6.50" at bounding box center [631, 478] width 488 height 70
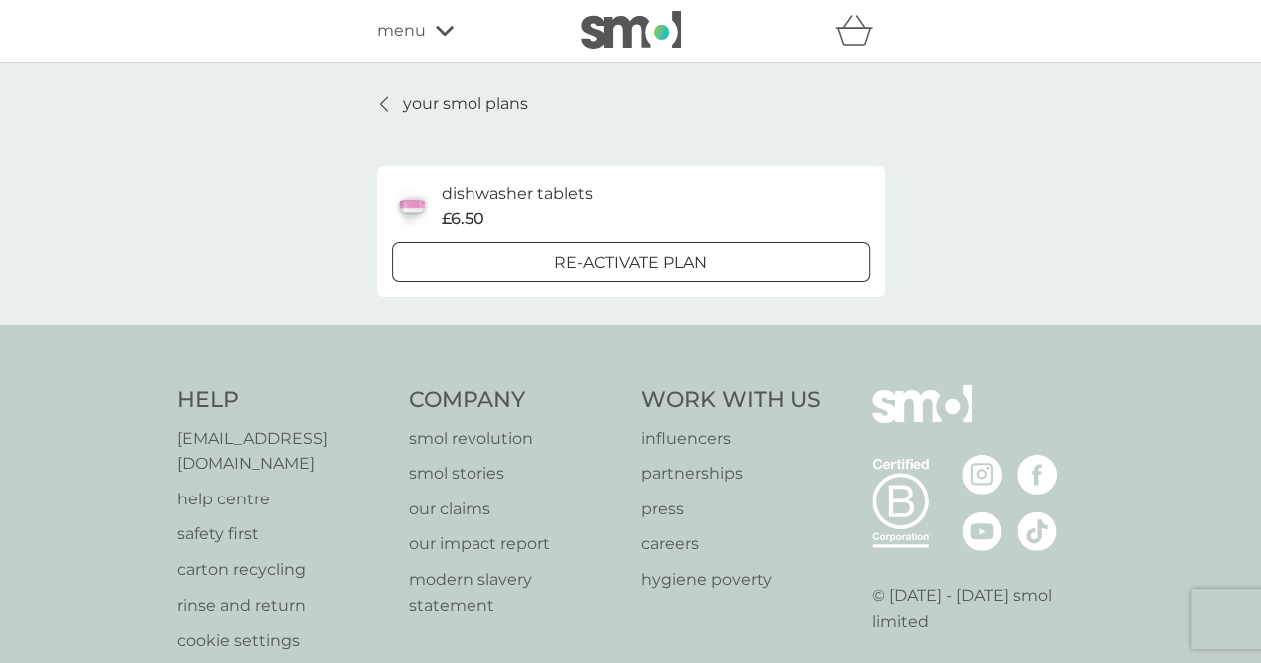
click at [434, 93] on p "your smol plans" at bounding box center [466, 104] width 126 height 26
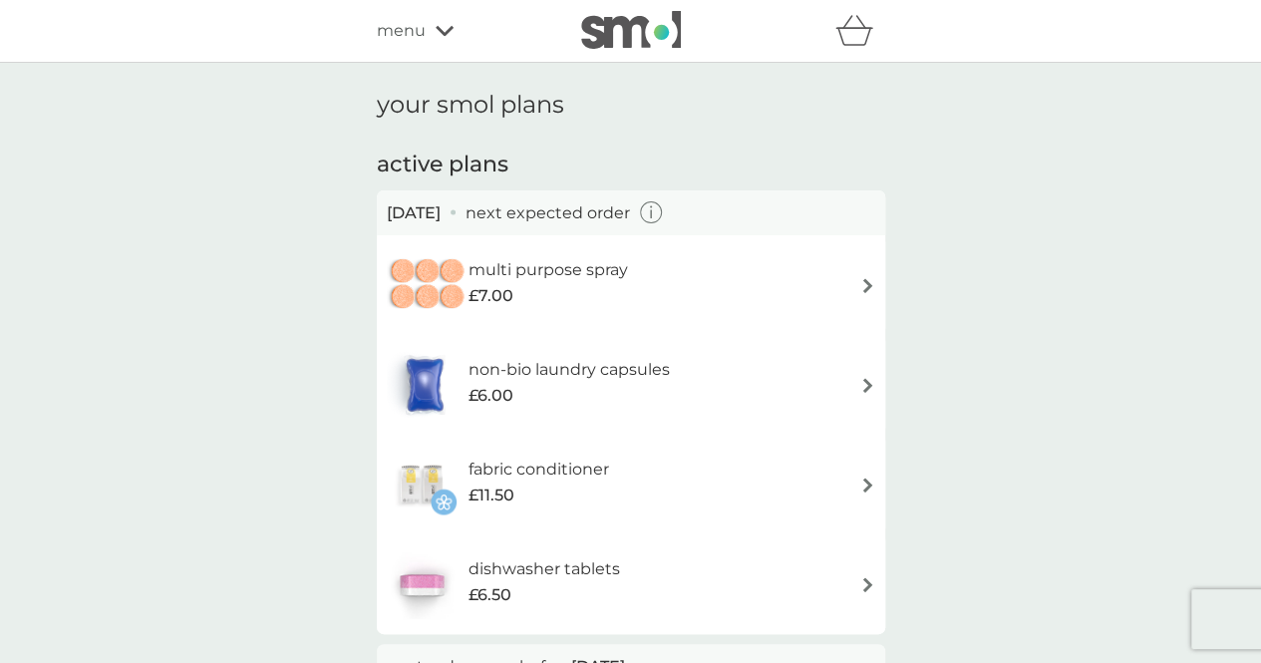
click at [595, 463] on h6 "fabric conditioner" at bounding box center [537, 469] width 141 height 26
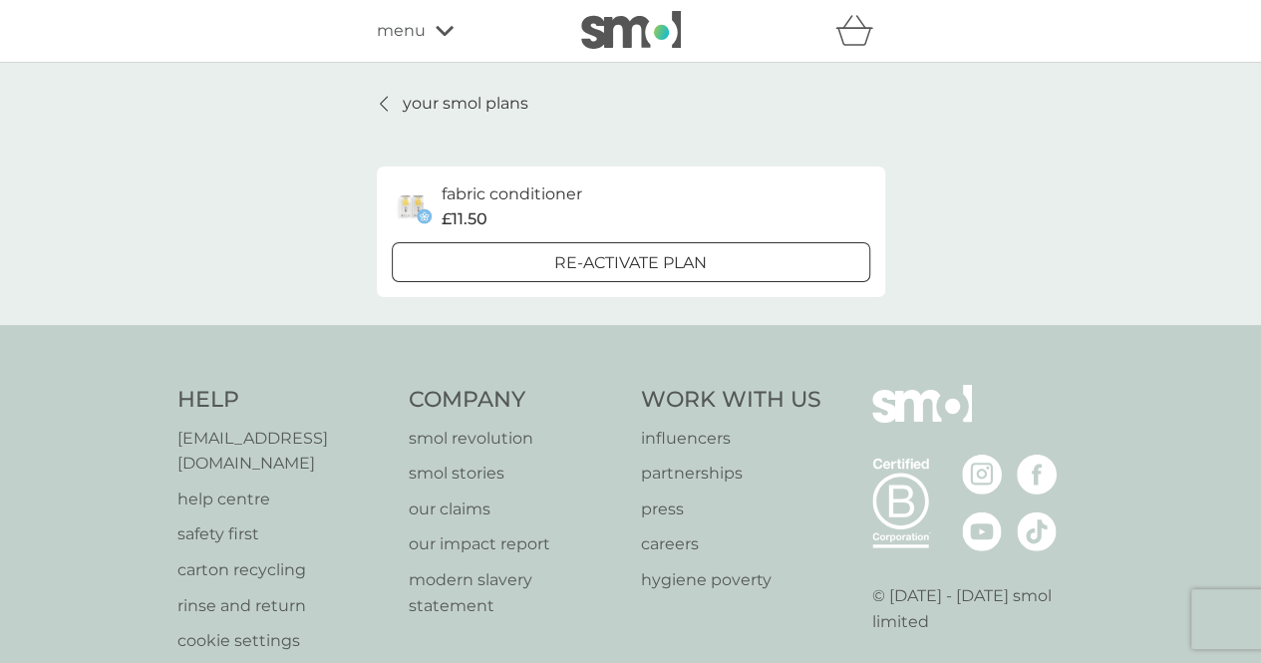
click at [474, 103] on p "your smol plans" at bounding box center [466, 104] width 126 height 26
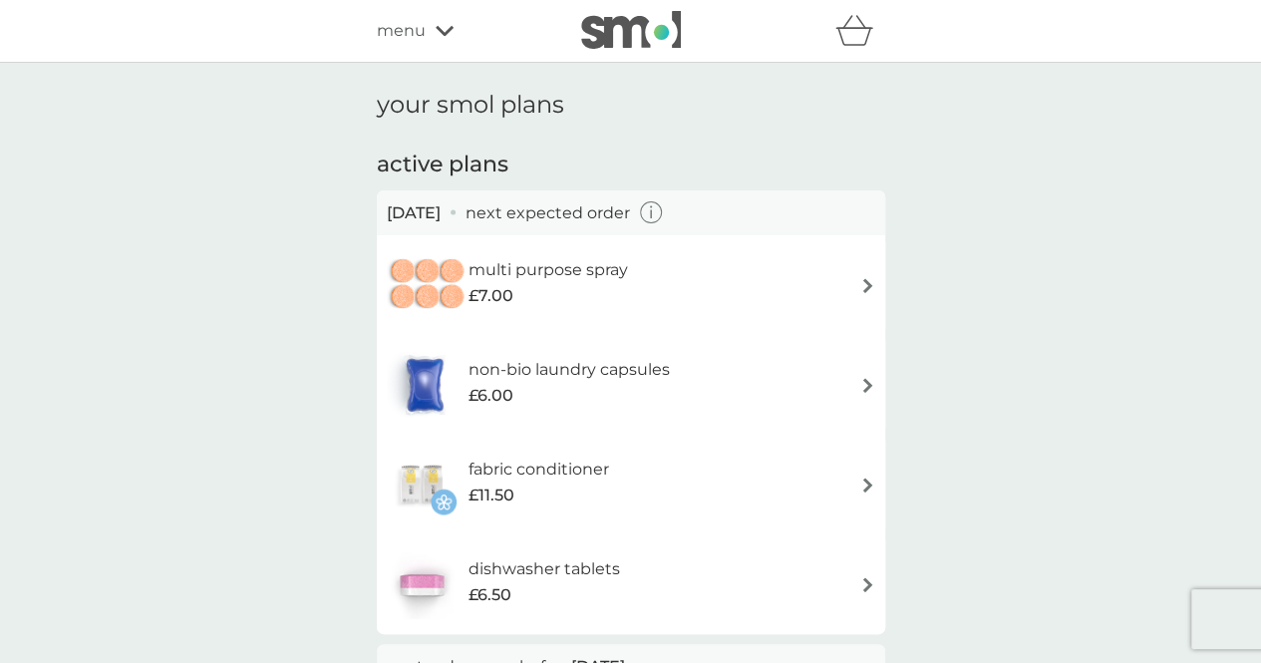
click at [578, 357] on h6 "non-bio laundry capsules" at bounding box center [567, 370] width 201 height 26
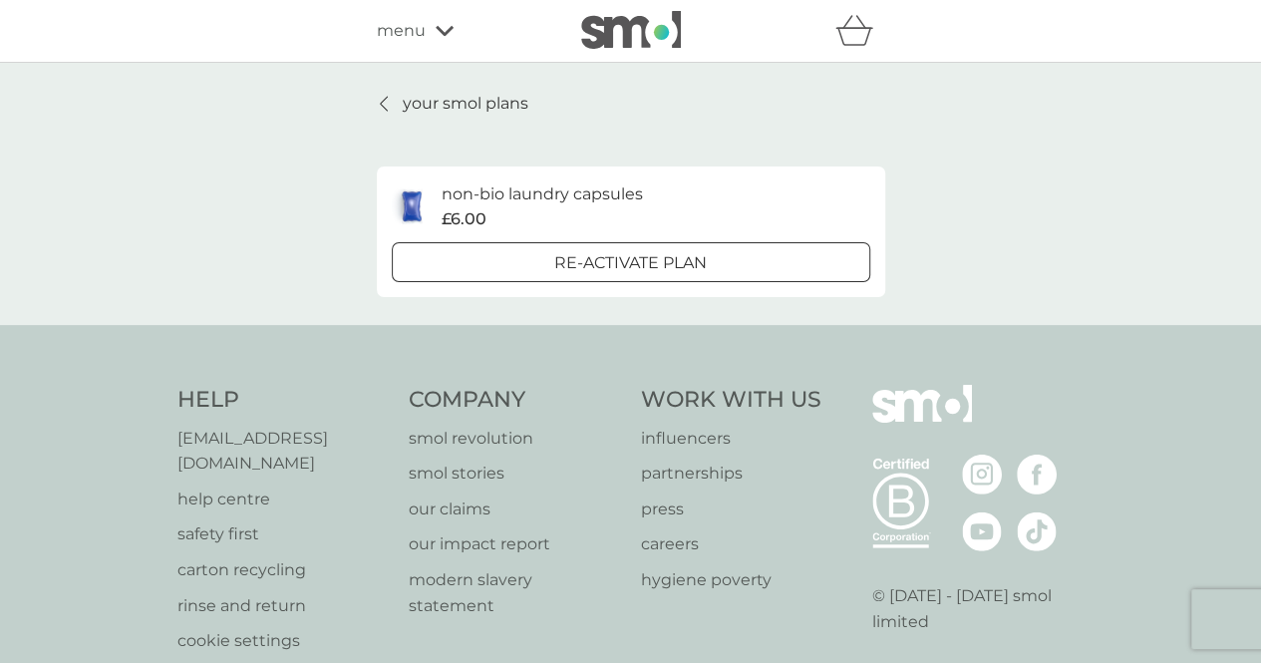
click at [458, 100] on p "your smol plans" at bounding box center [466, 104] width 126 height 26
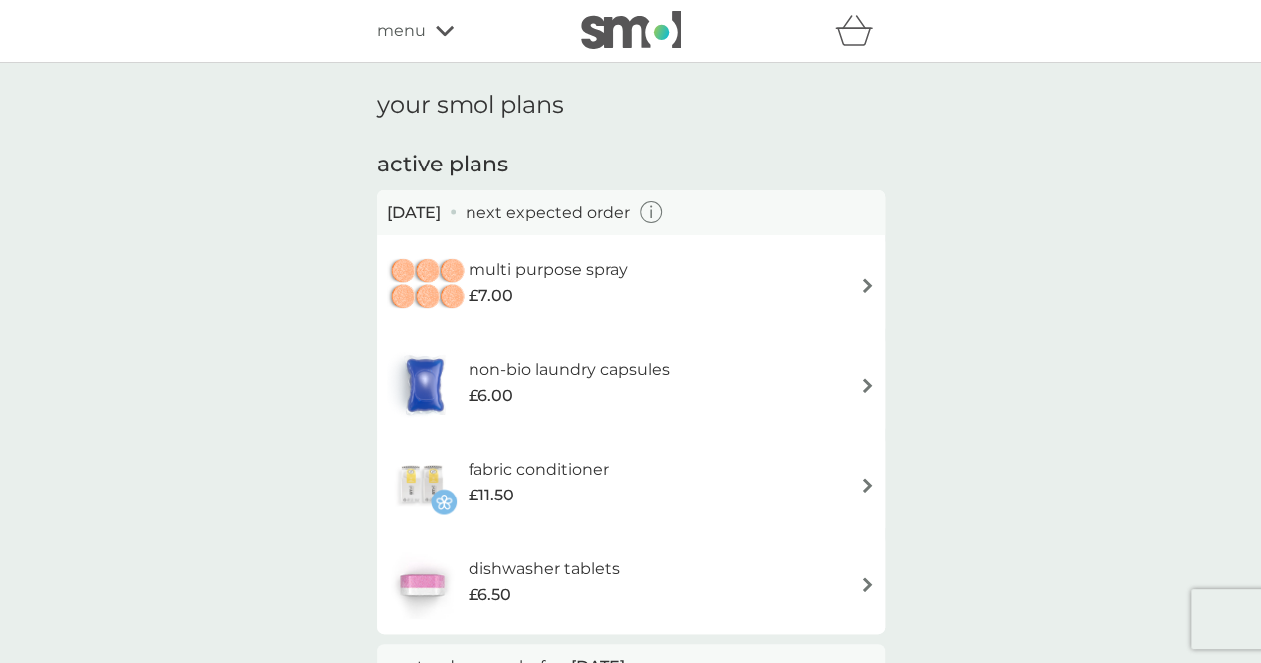
click at [582, 262] on h6 "multi purpose spray" at bounding box center [547, 270] width 159 height 26
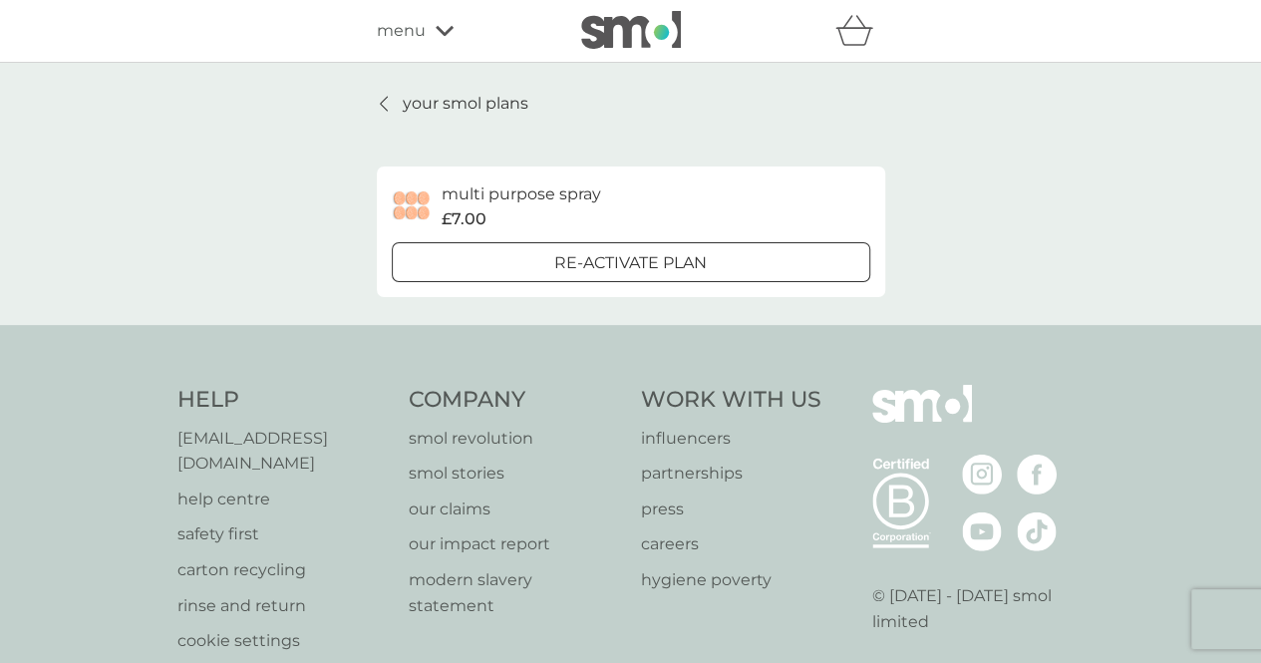
click at [448, 119] on div "your smol plans multi purpose spray £7.00 Re-activate Plan" at bounding box center [631, 194] width 508 height 206
click at [454, 117] on div "your smol plans multi purpose spray £7.00 Re-activate Plan" at bounding box center [631, 194] width 508 height 206
click at [476, 109] on p "your smol plans" at bounding box center [466, 104] width 126 height 26
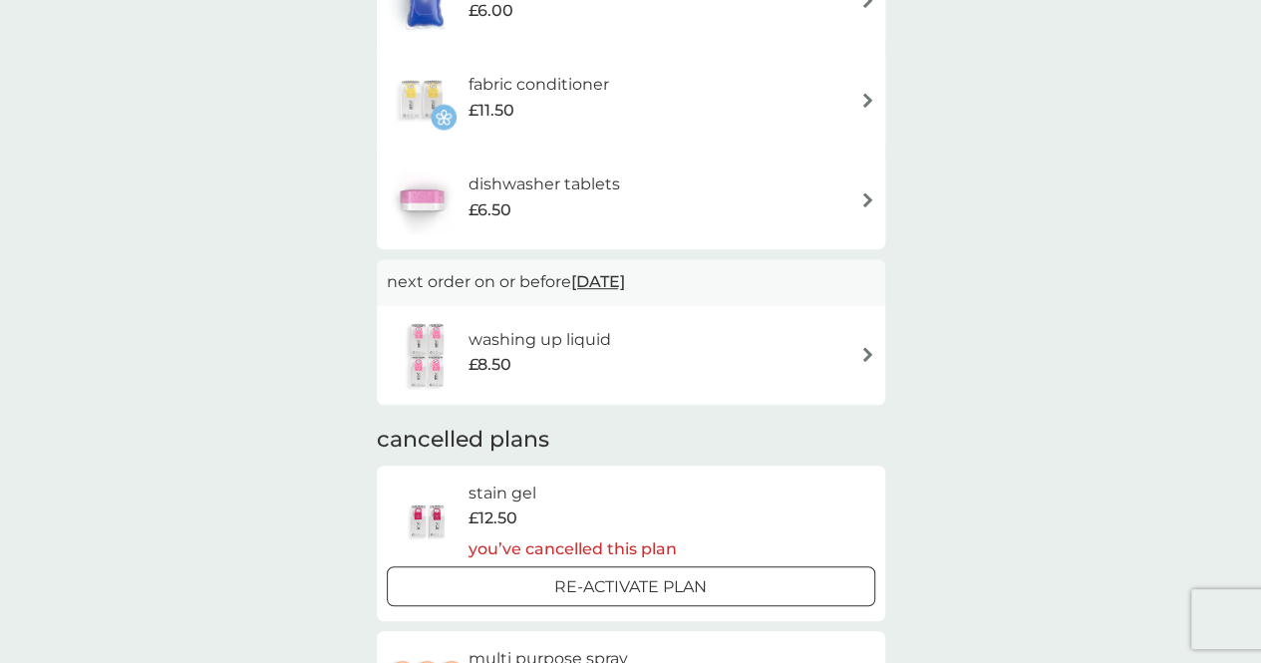
scroll to position [387, 0]
click at [608, 340] on h6 "washing up liquid" at bounding box center [539, 338] width 143 height 26
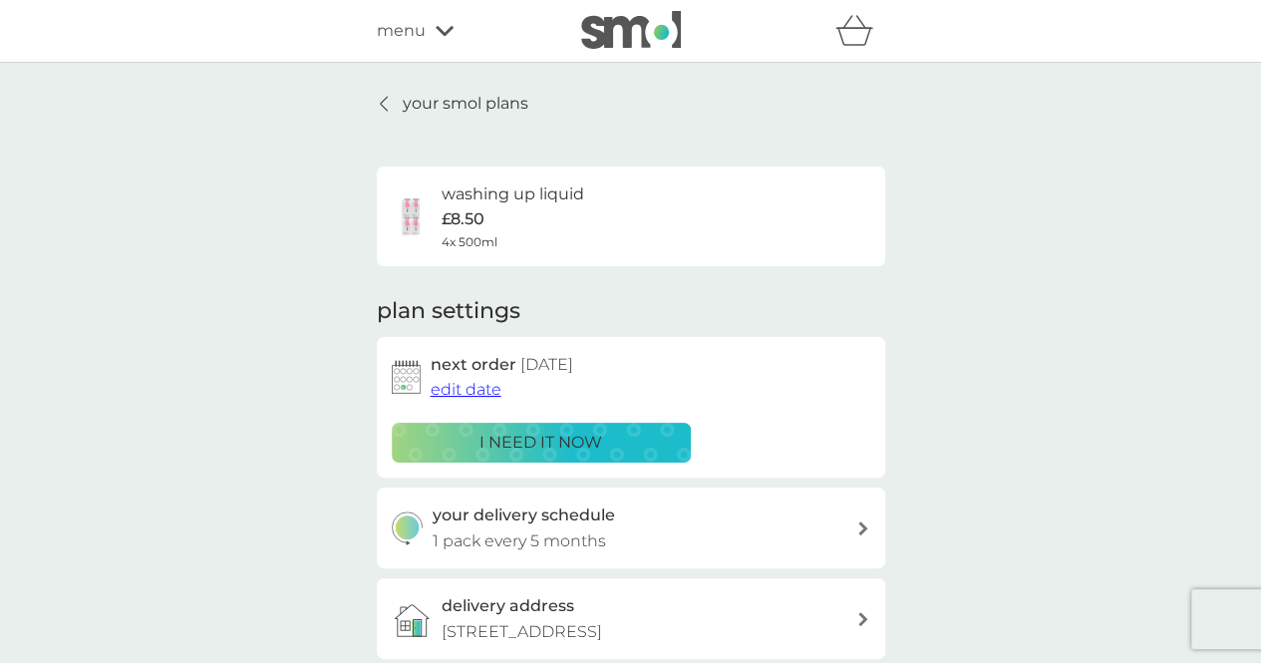
click at [458, 110] on p "your smol plans" at bounding box center [466, 104] width 126 height 26
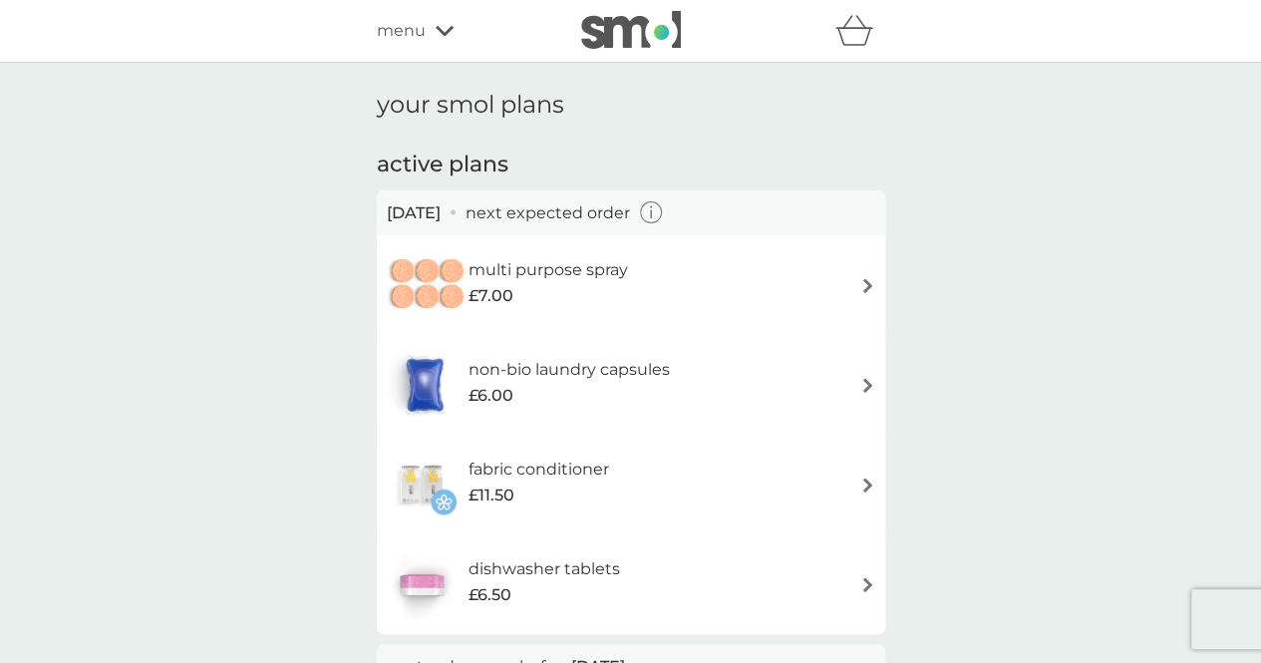
click at [624, 45] on img at bounding box center [631, 30] width 100 height 38
